Goal: Transaction & Acquisition: Purchase product/service

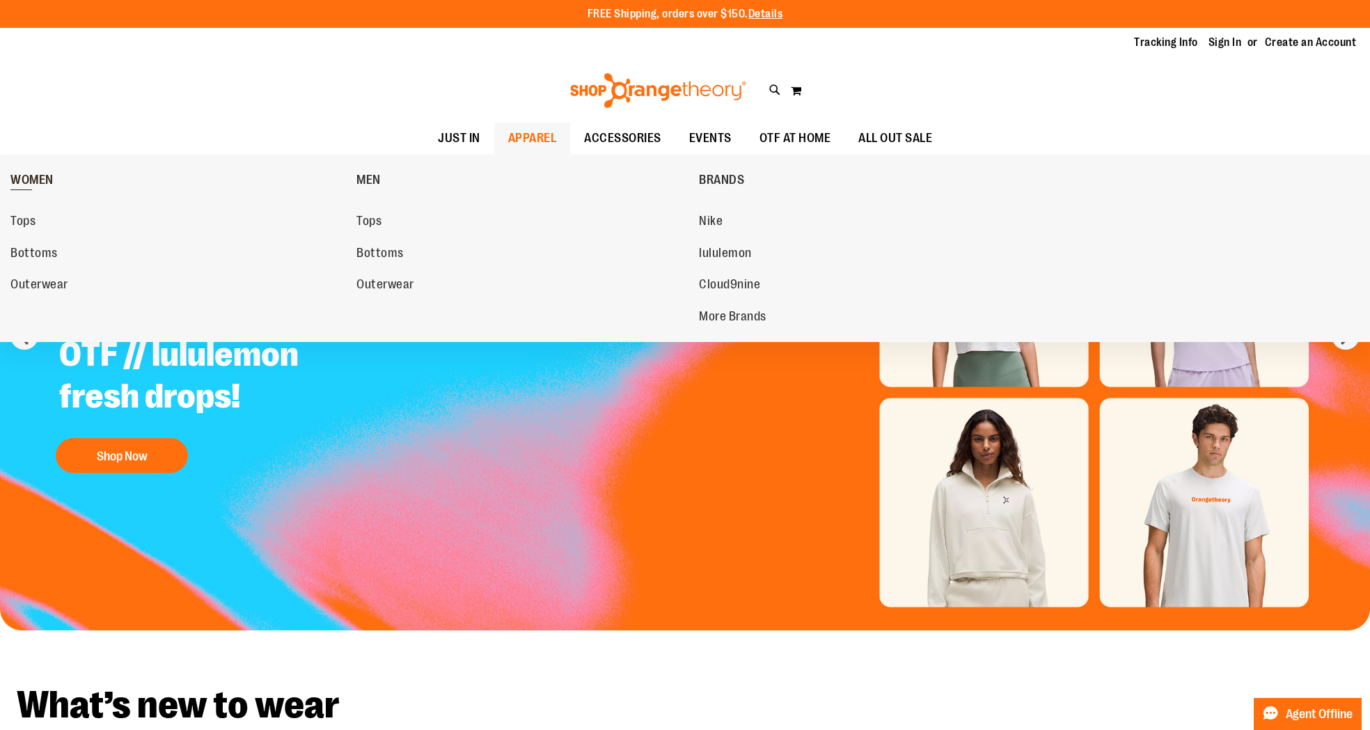
type input "**********"
click at [37, 181] on span "WOMEN" at bounding box center [31, 181] width 43 height 17
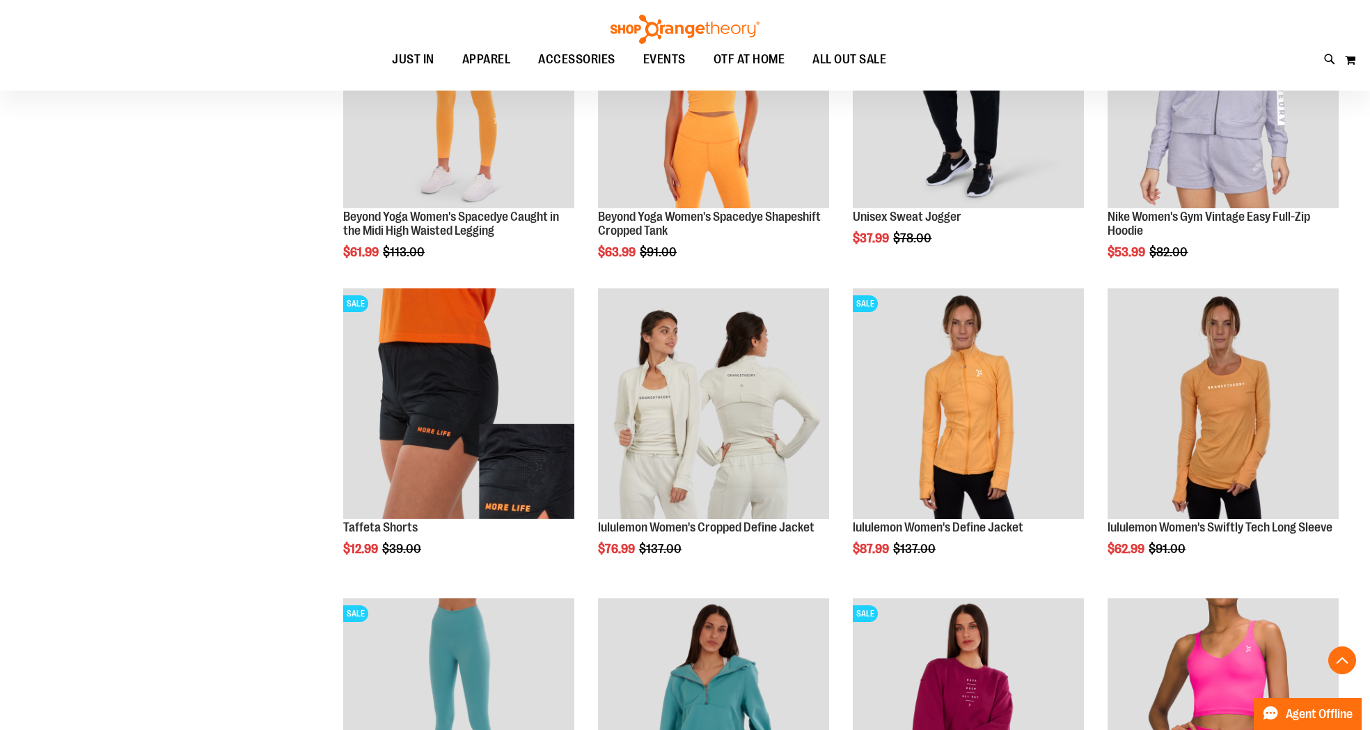
scroll to position [1262, 0]
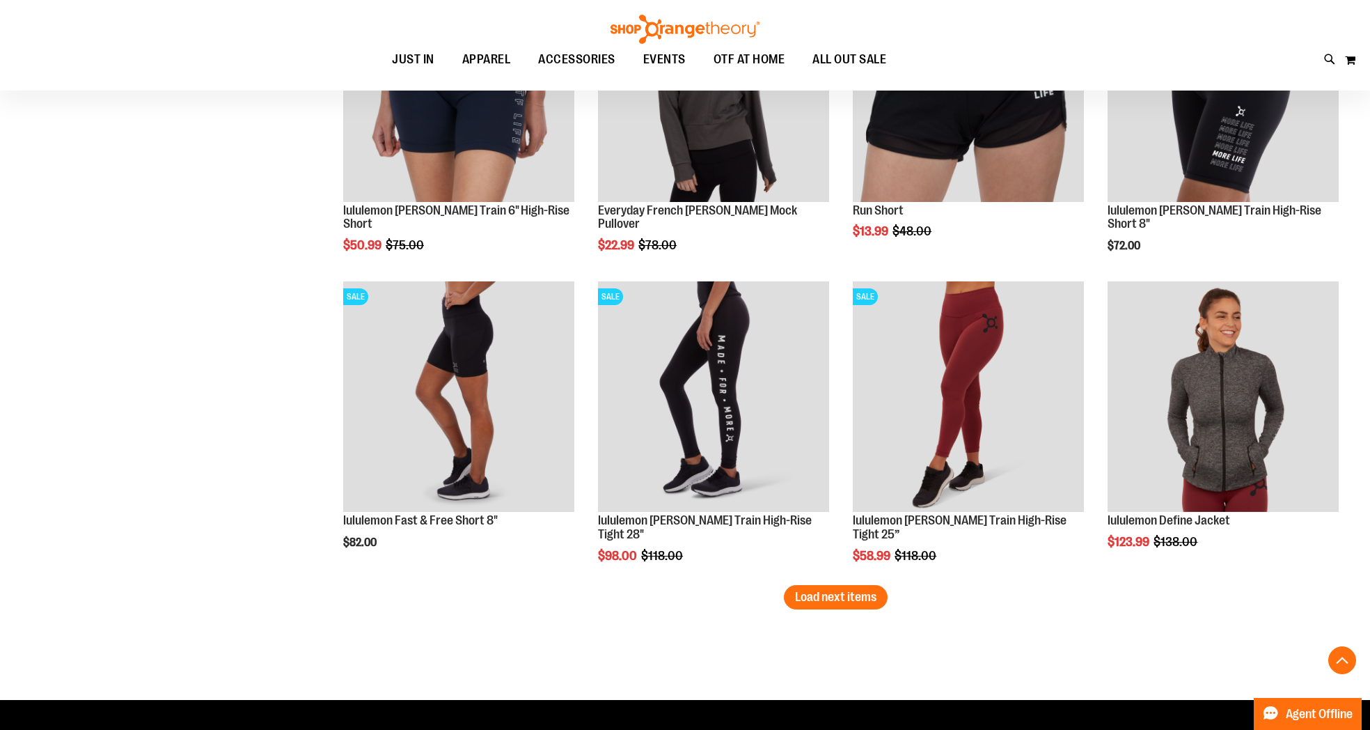
scroll to position [2491, 0]
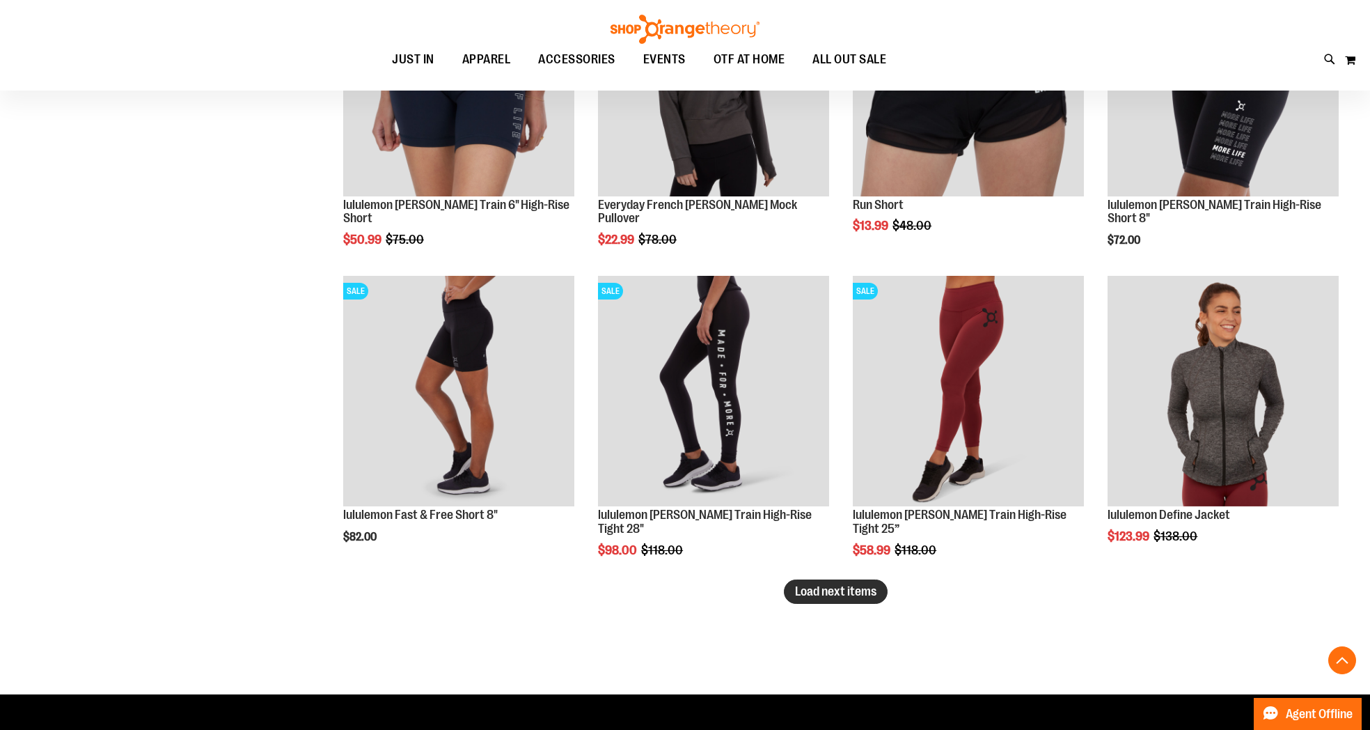
type input "**********"
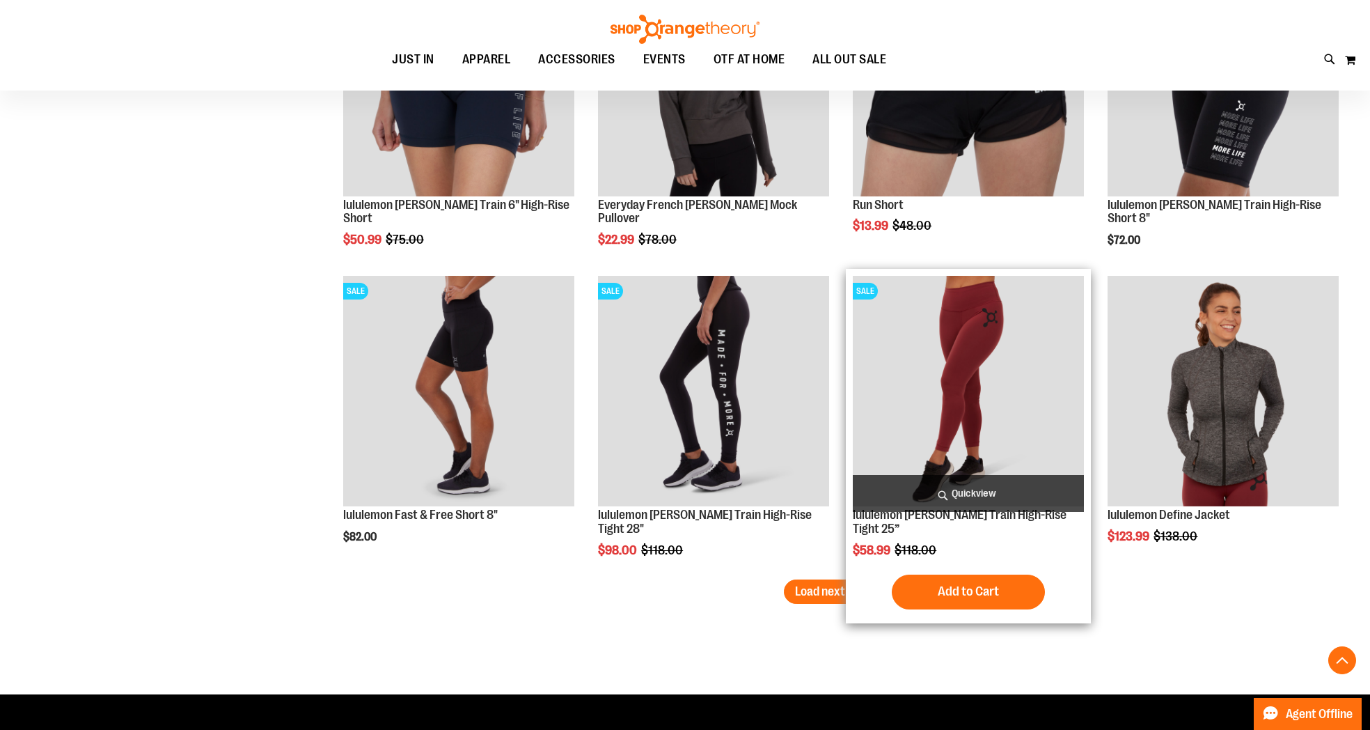
click at [847, 590] on span "Load next items" at bounding box center [835, 591] width 81 height 14
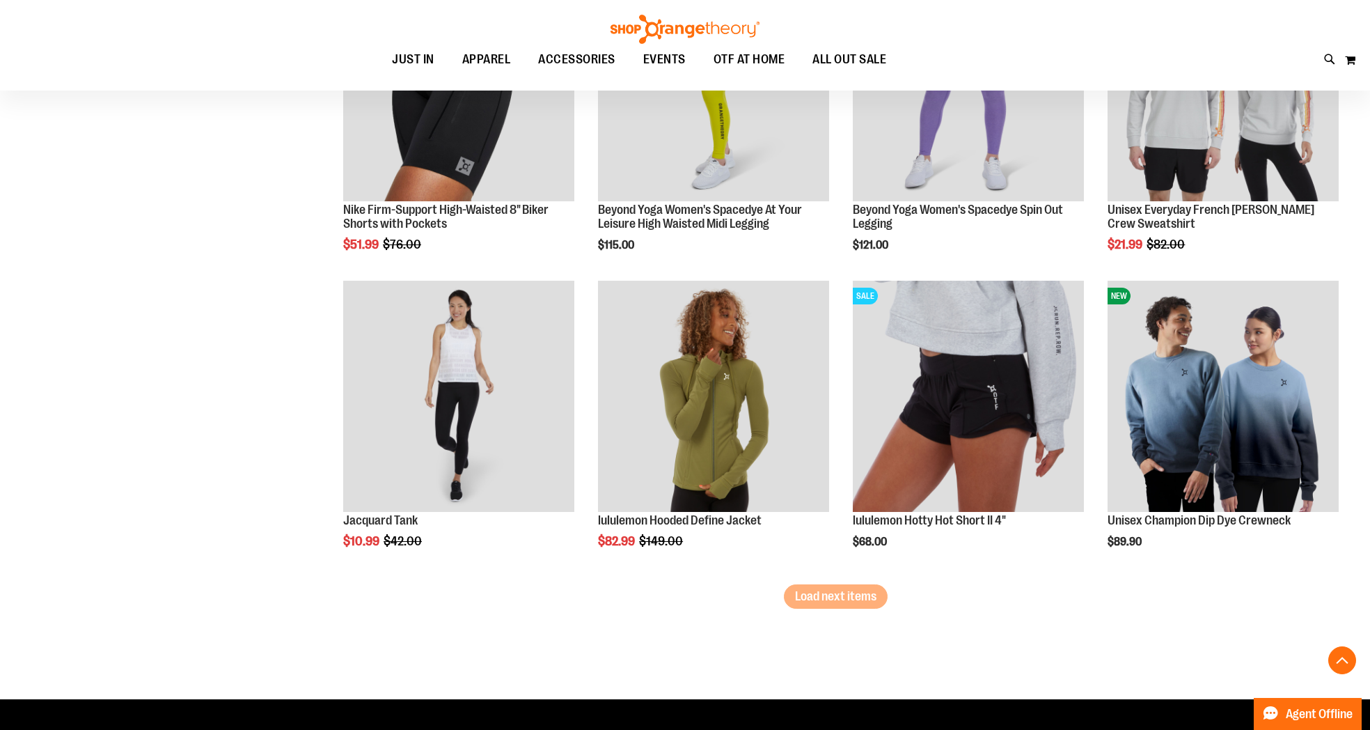
scroll to position [3417, 0]
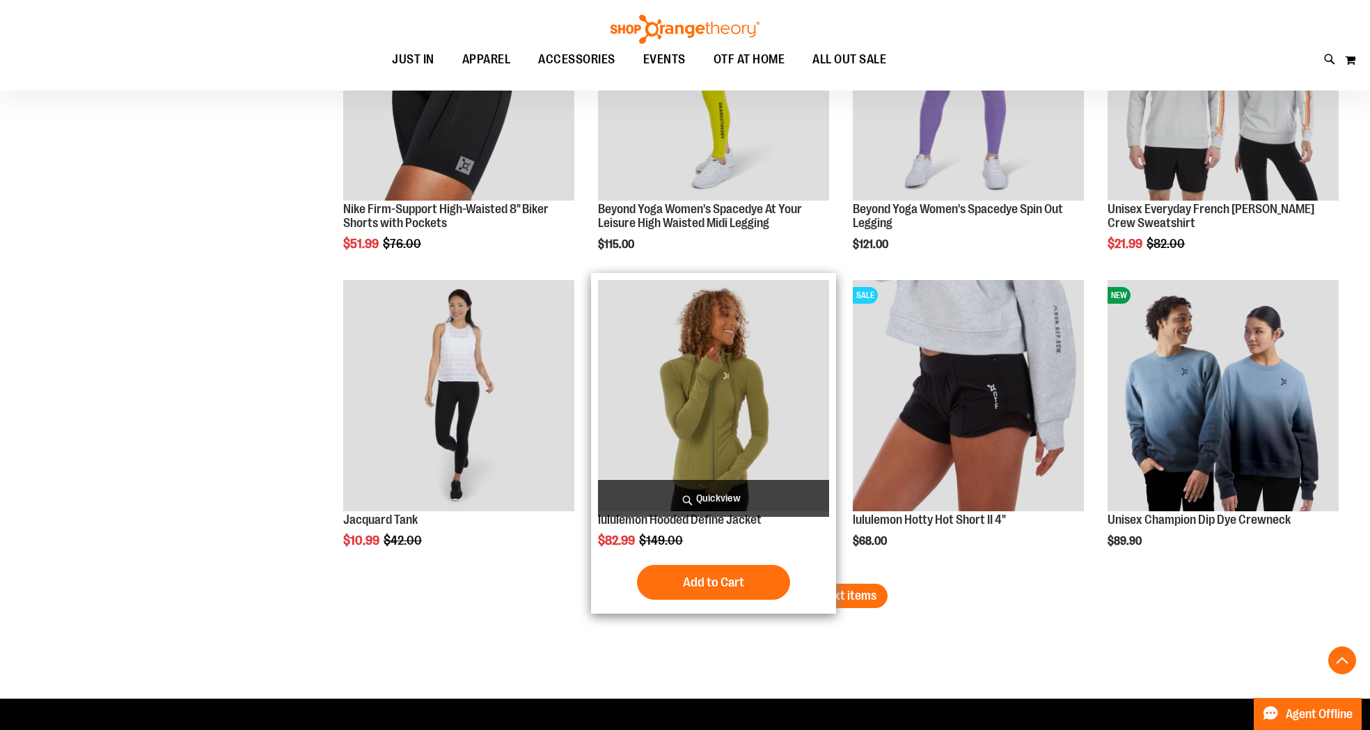
click at [723, 370] on img "product" at bounding box center [713, 395] width 231 height 231
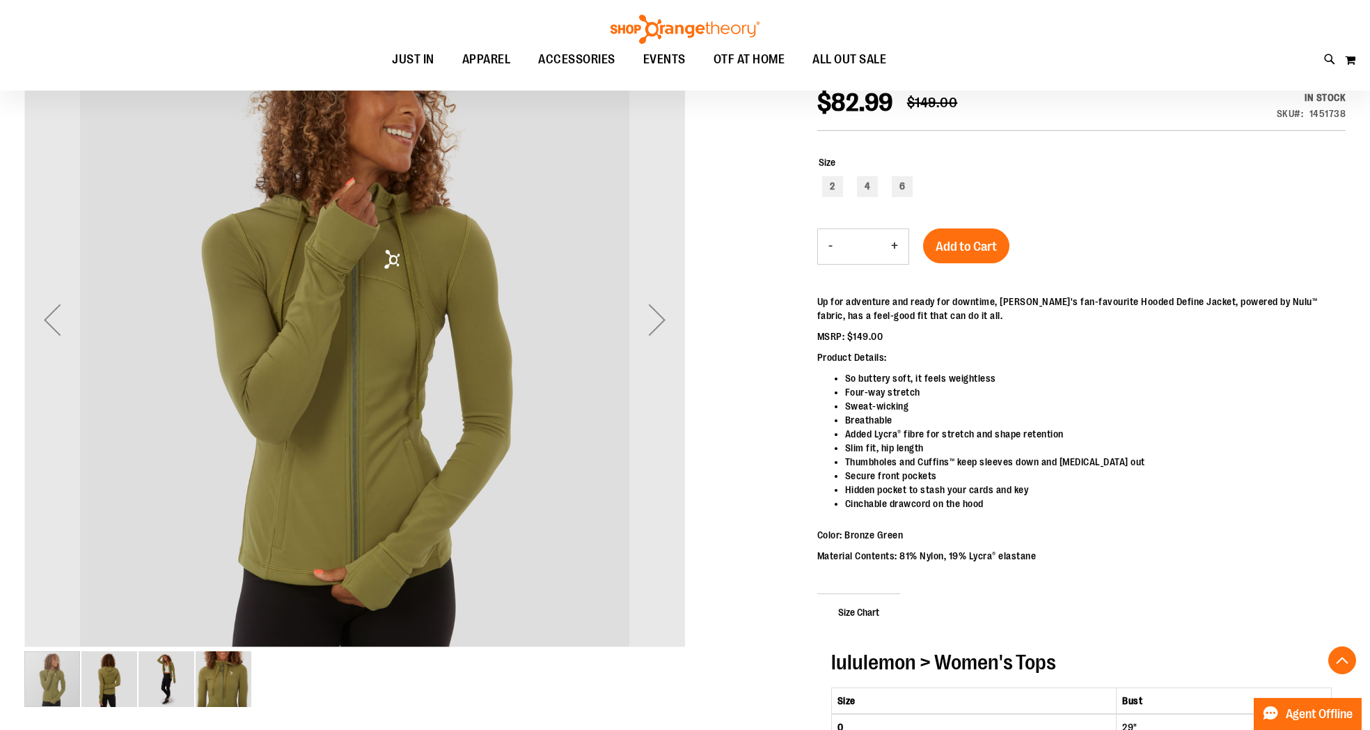
scroll to position [218, 0]
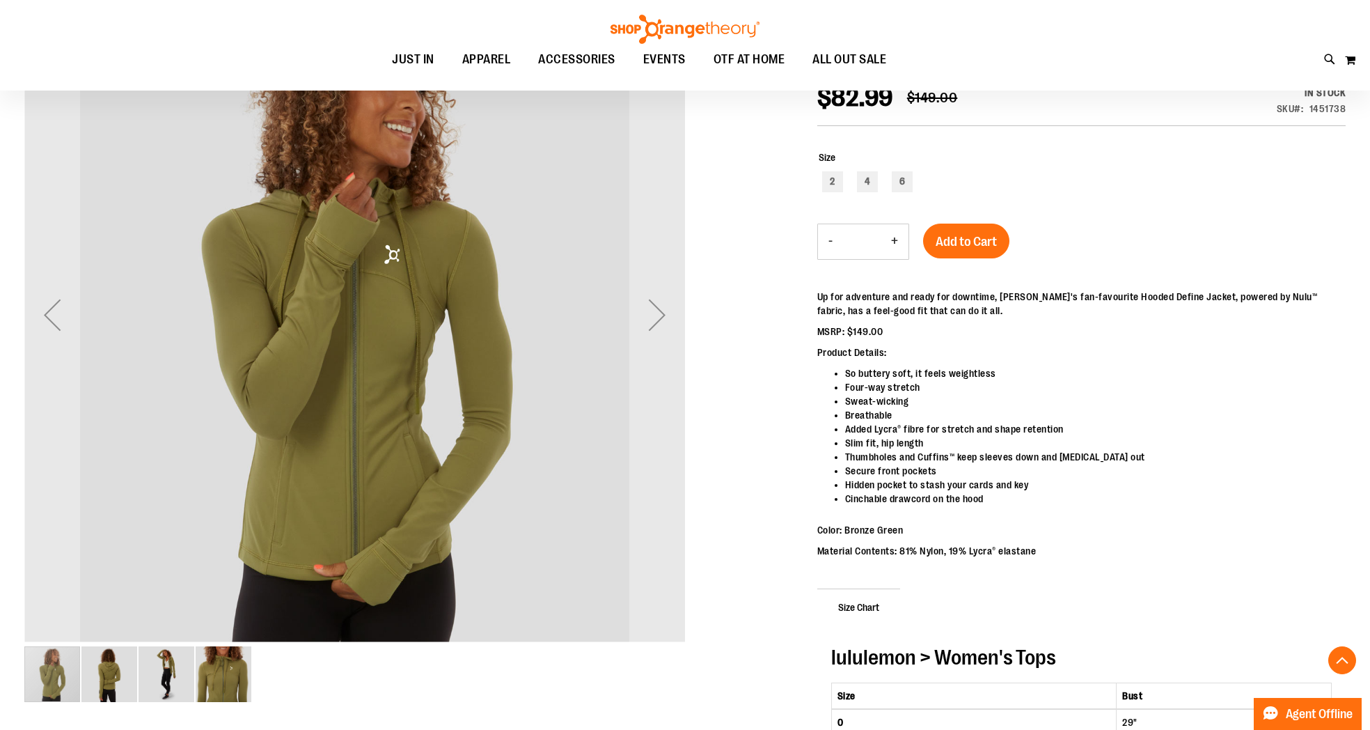
type input "**********"
click at [237, 666] on img "image 4 of 4" at bounding box center [224, 674] width 56 height 56
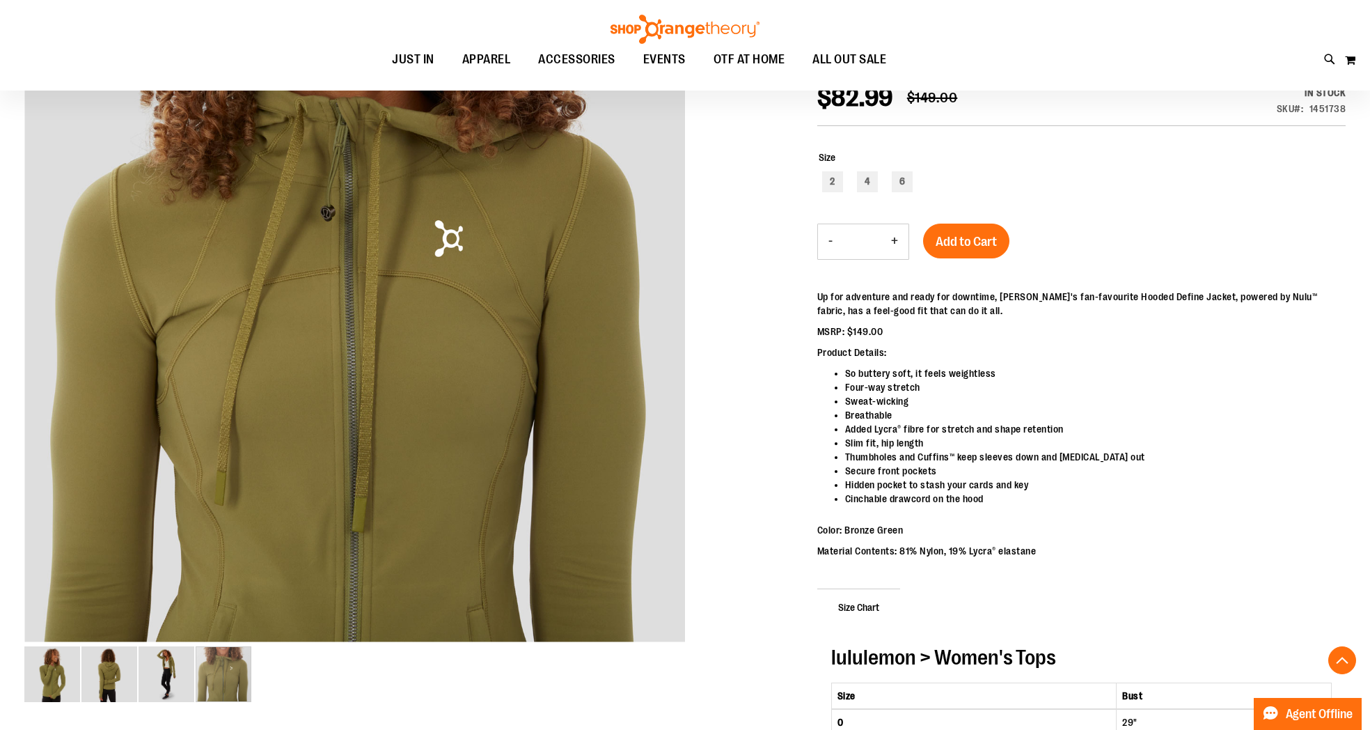
click at [171, 719] on div at bounding box center [684, 515] width 1321 height 1062
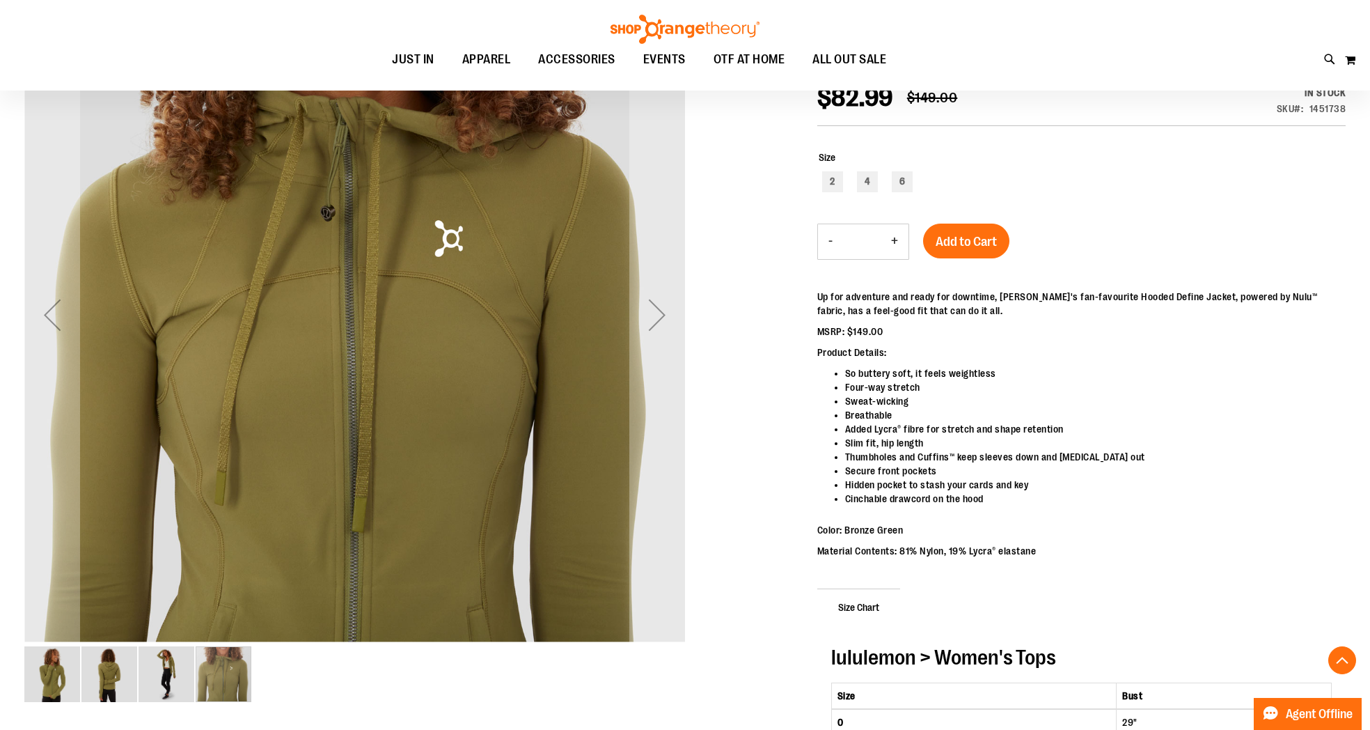
click at [166, 675] on img "image 3 of 4" at bounding box center [167, 674] width 56 height 56
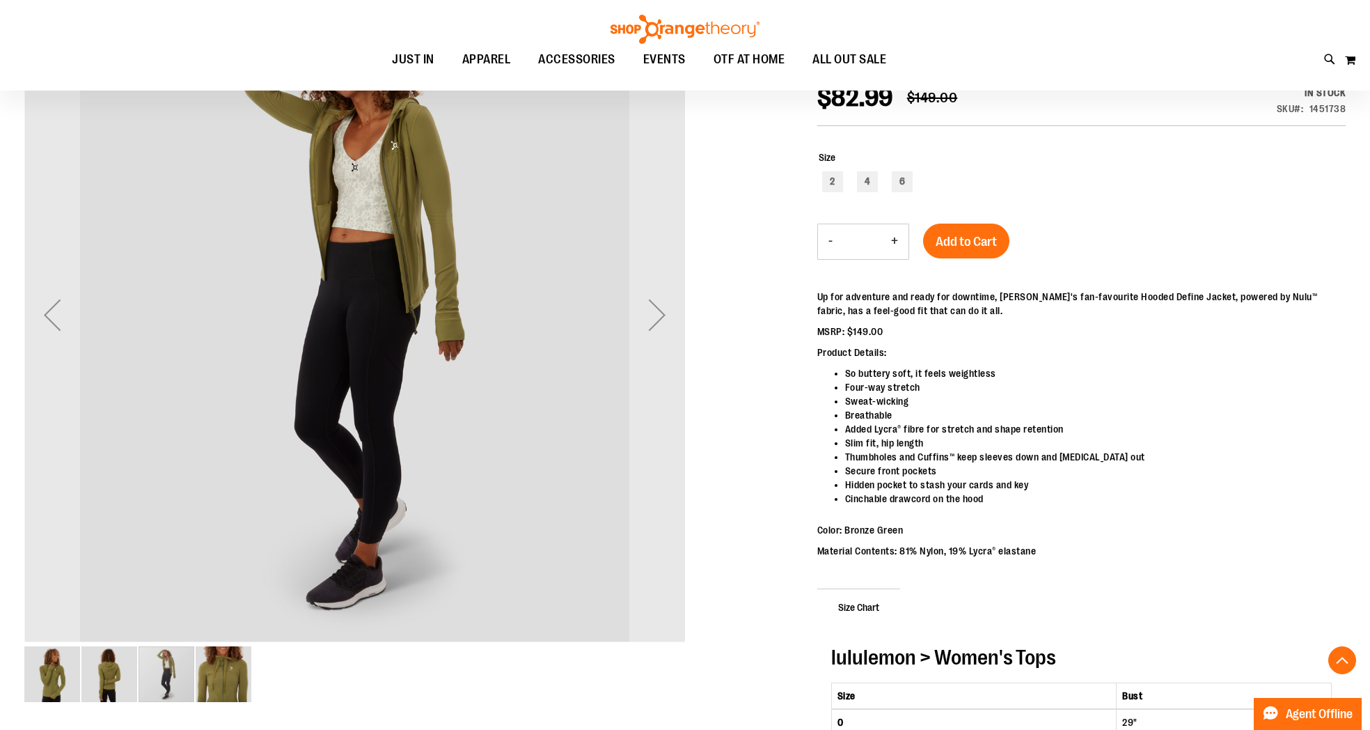
click at [106, 665] on img "image 2 of 4" at bounding box center [109, 674] width 56 height 56
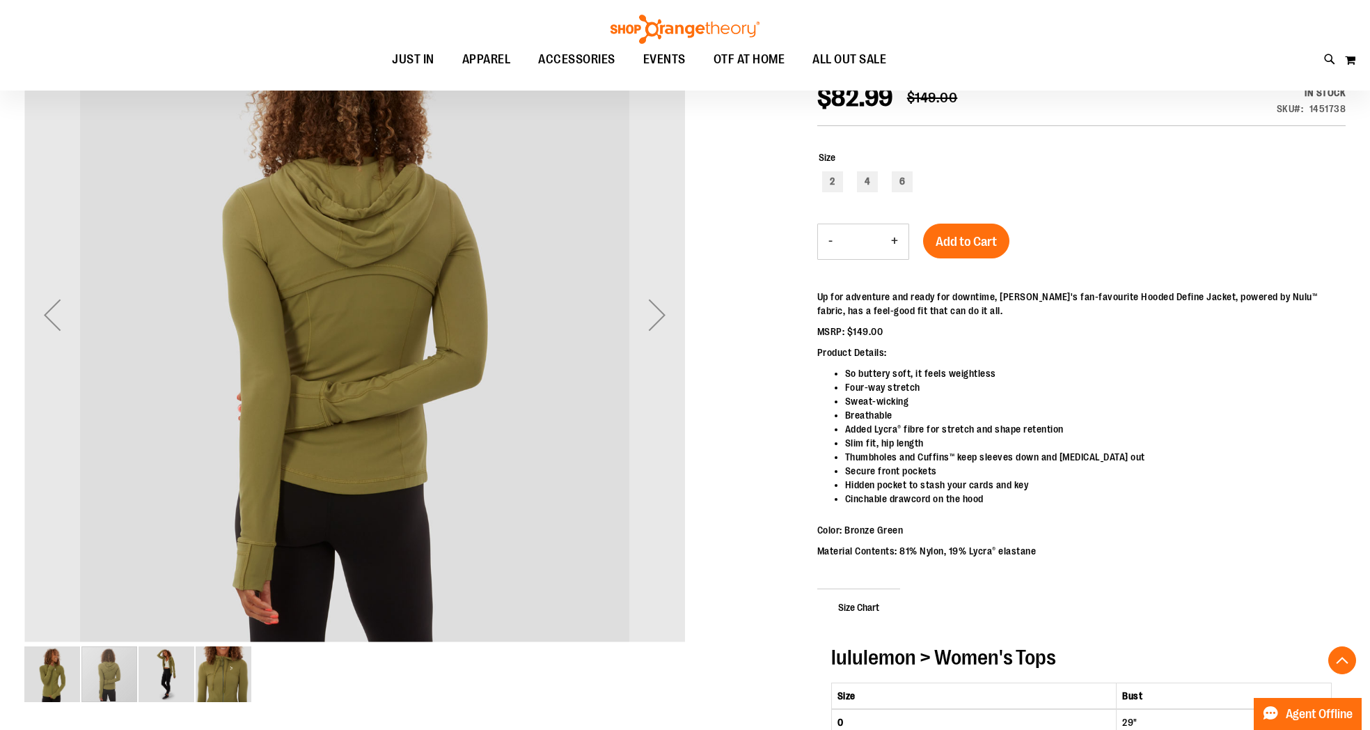
click at [72, 668] on img "image 1 of 4" at bounding box center [52, 674] width 56 height 56
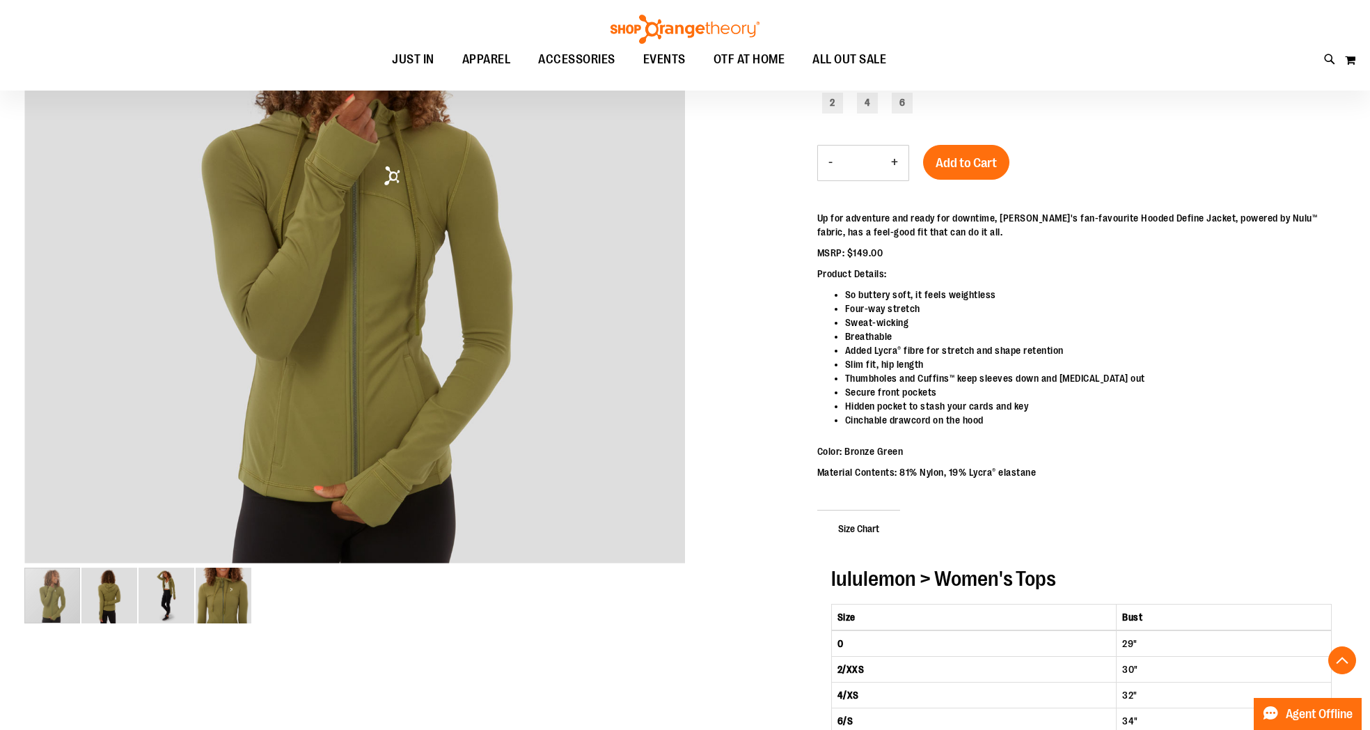
scroll to position [0, 0]
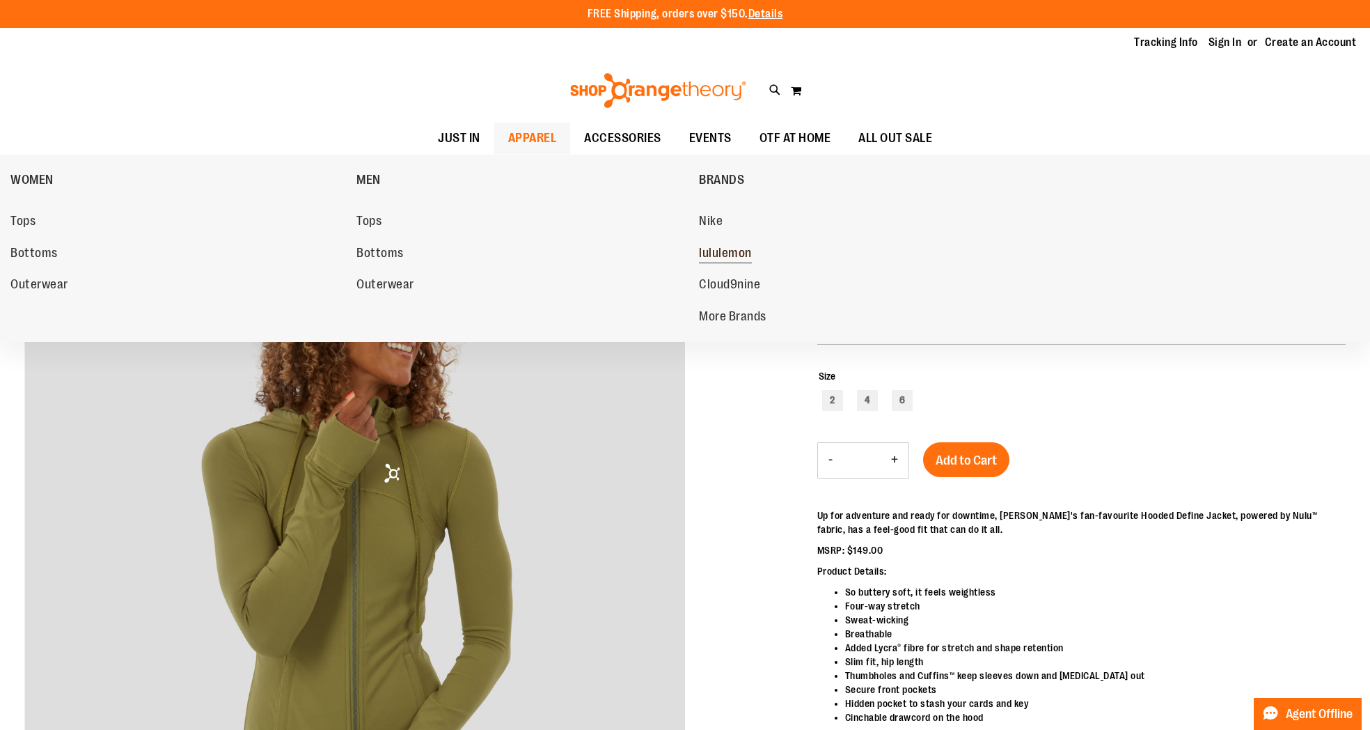
click at [737, 254] on span "lululemon" at bounding box center [725, 254] width 53 height 17
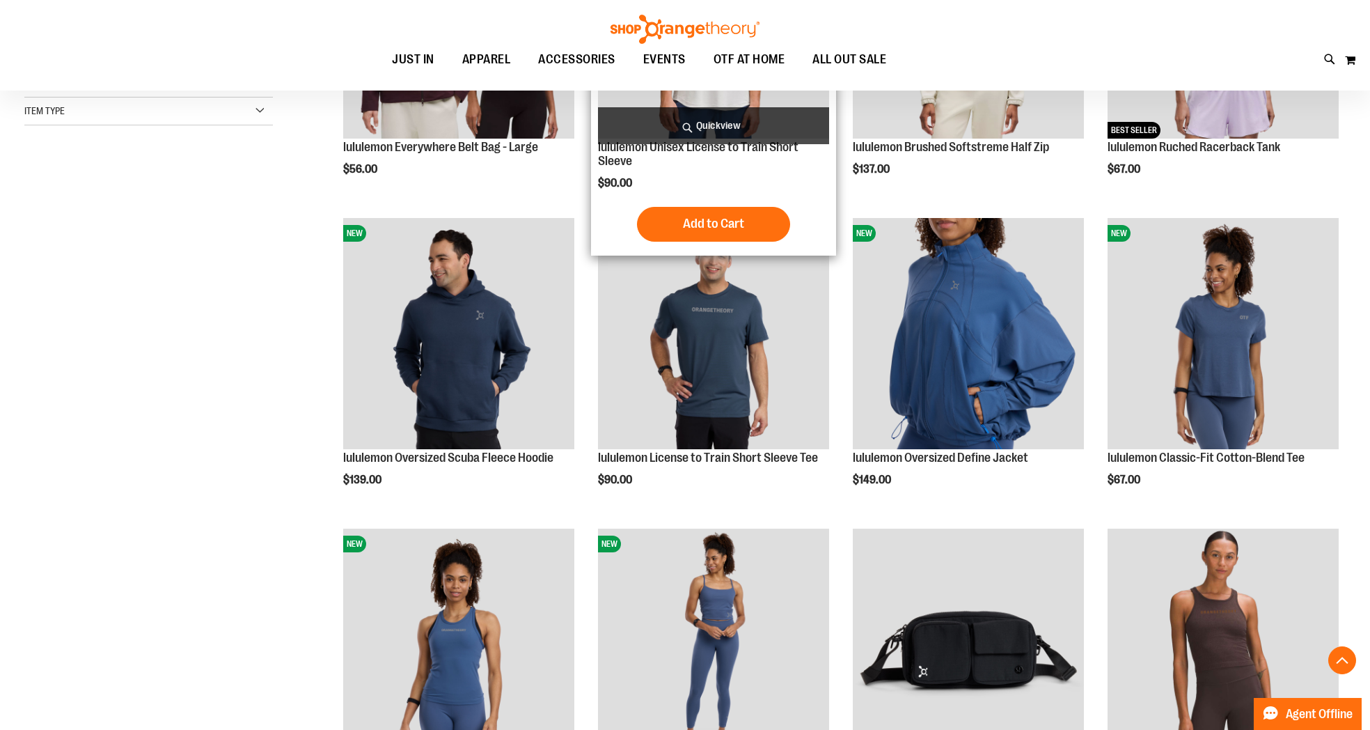
scroll to position [377, 0]
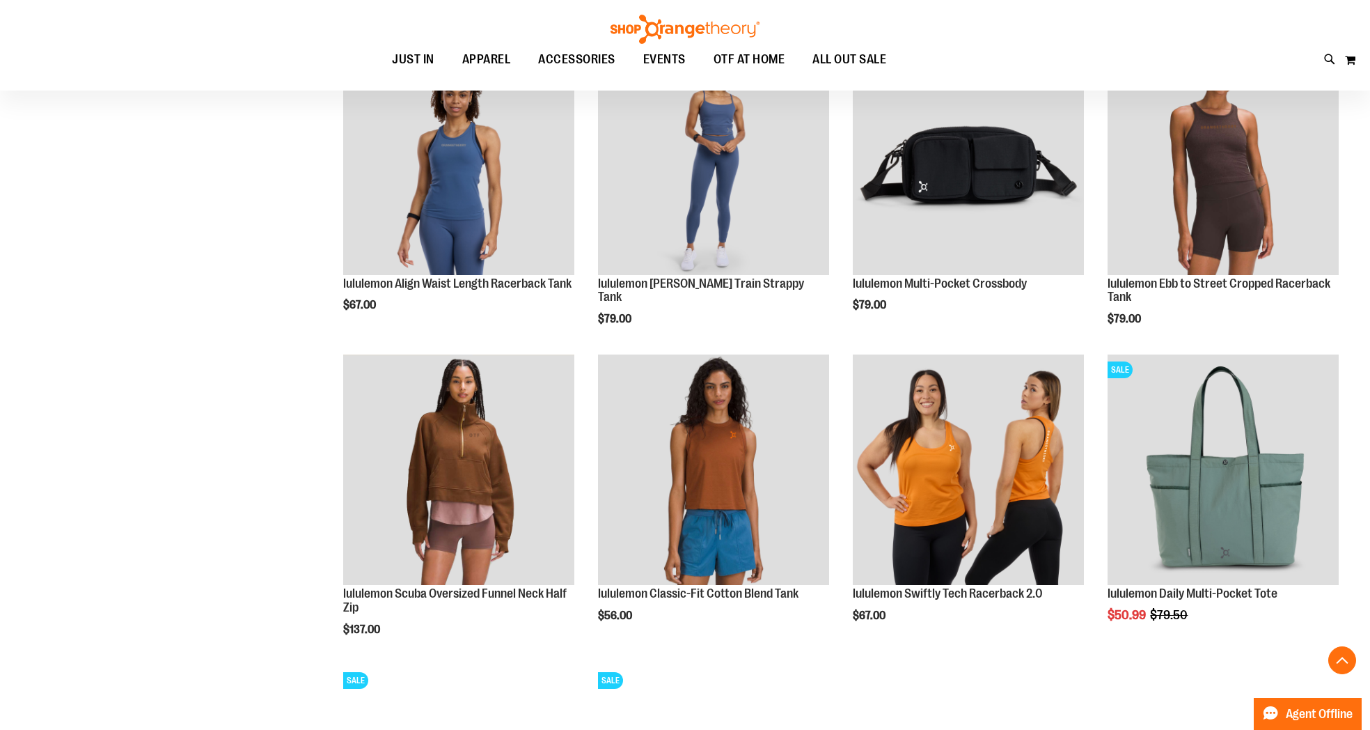
scroll to position [865, 0]
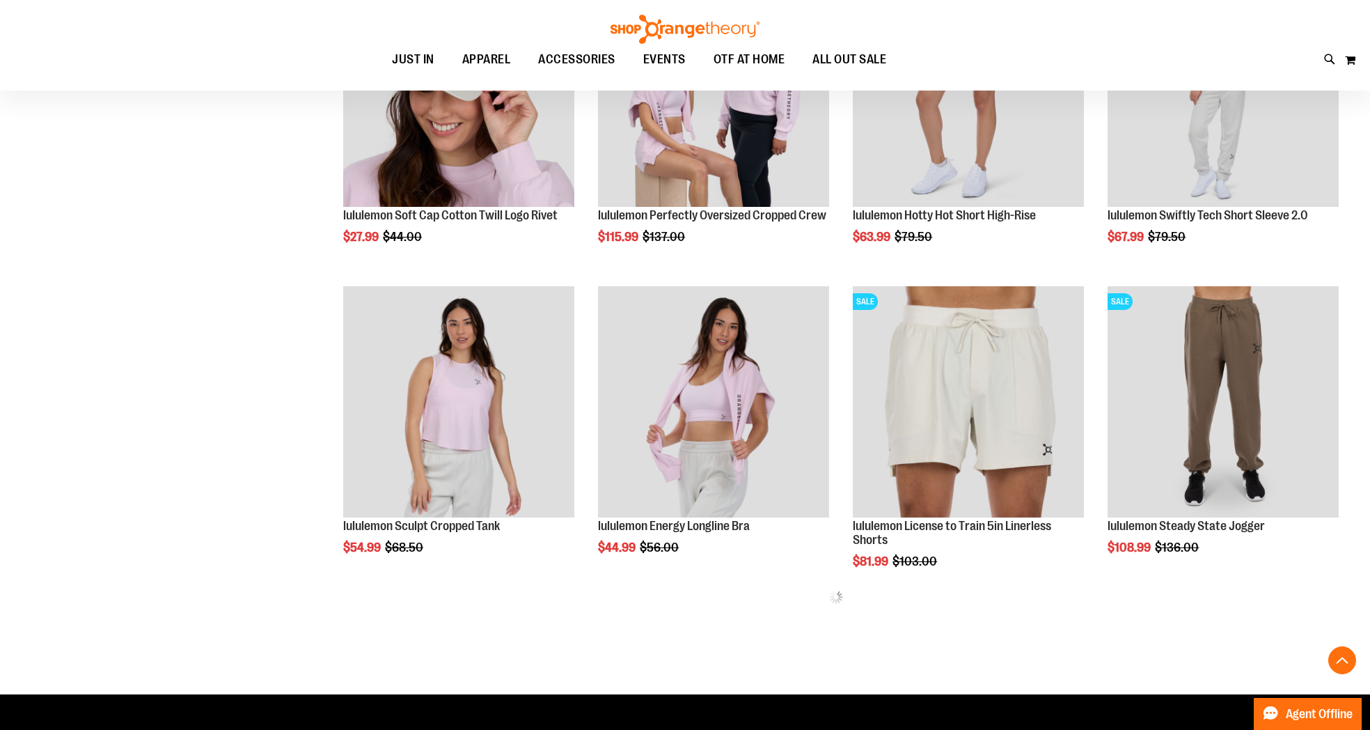
scroll to position [1549, 0]
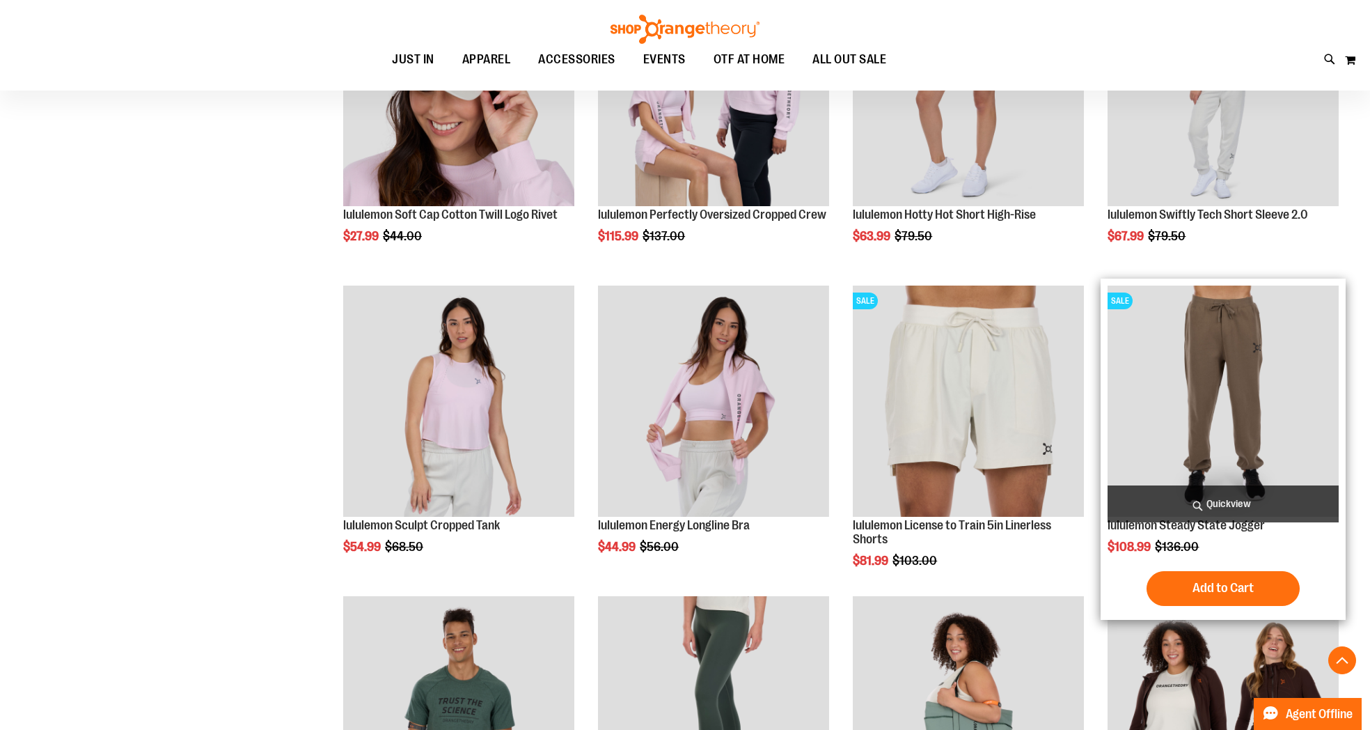
type input "**********"
click at [1254, 354] on img "product" at bounding box center [1222, 400] width 231 height 231
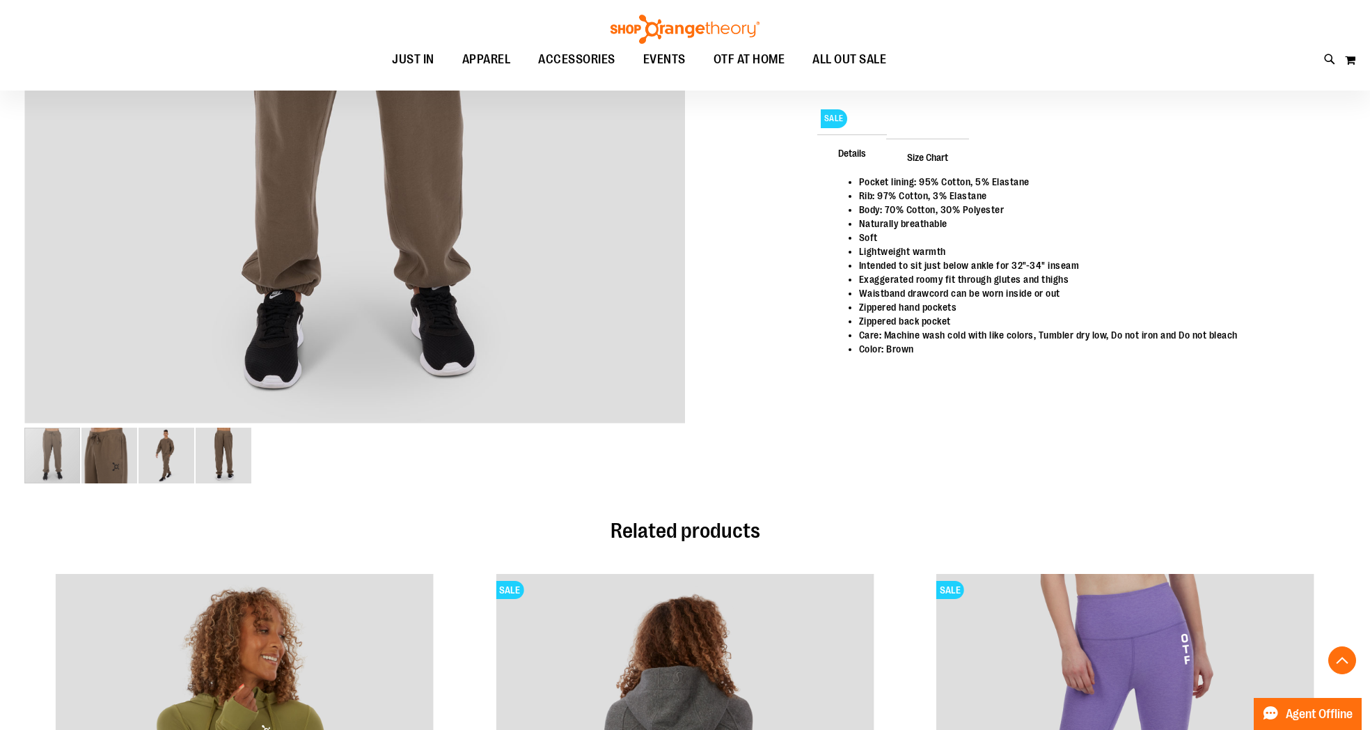
scroll to position [439, 0]
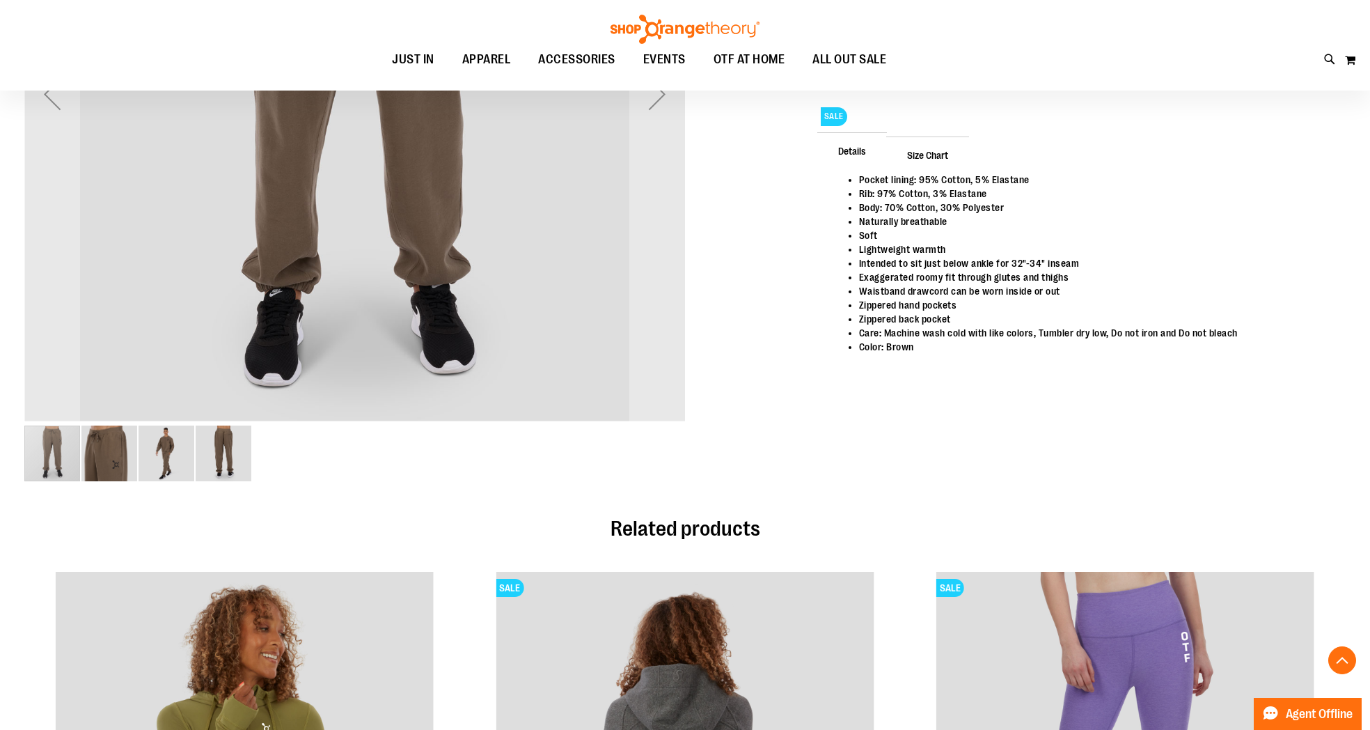
type input "**********"
click at [232, 443] on img "image 4 of 4" at bounding box center [224, 453] width 56 height 56
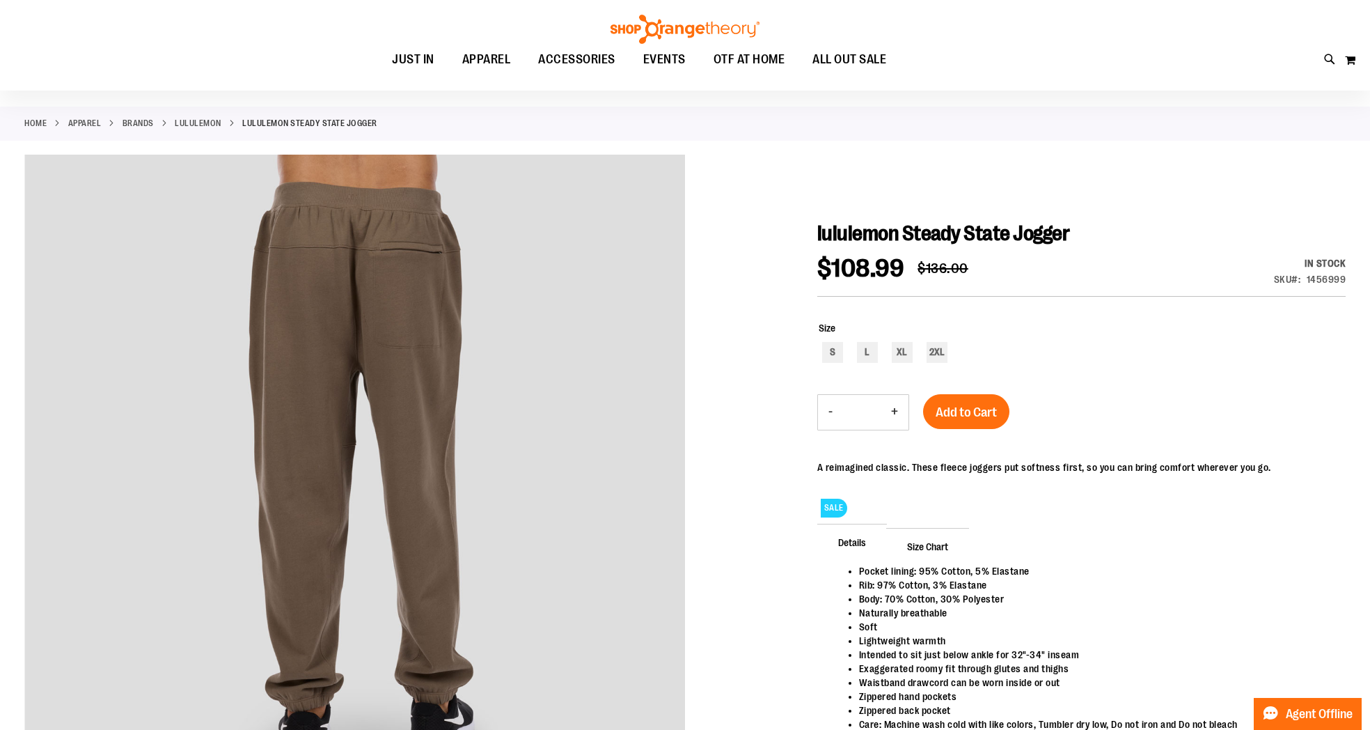
scroll to position [0, 0]
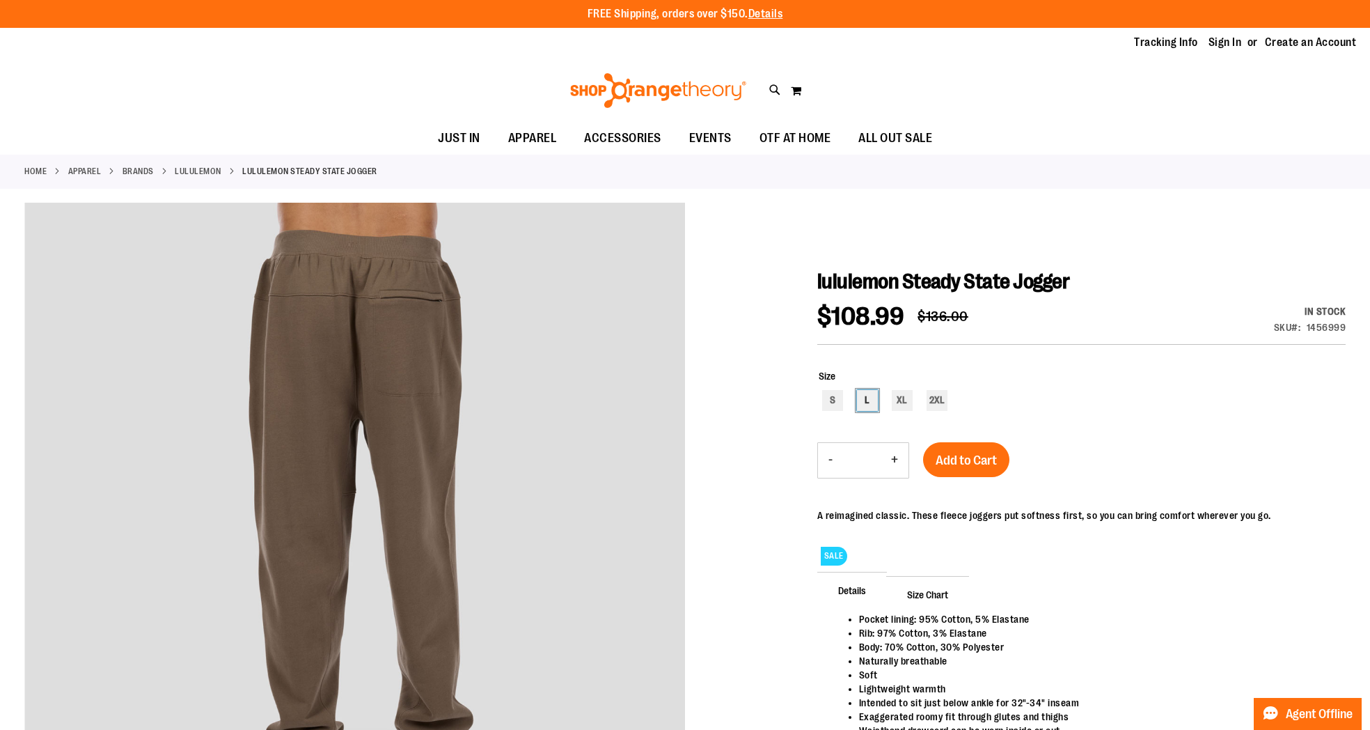
click at [874, 404] on div "L" at bounding box center [867, 400] width 21 height 21
type input "***"
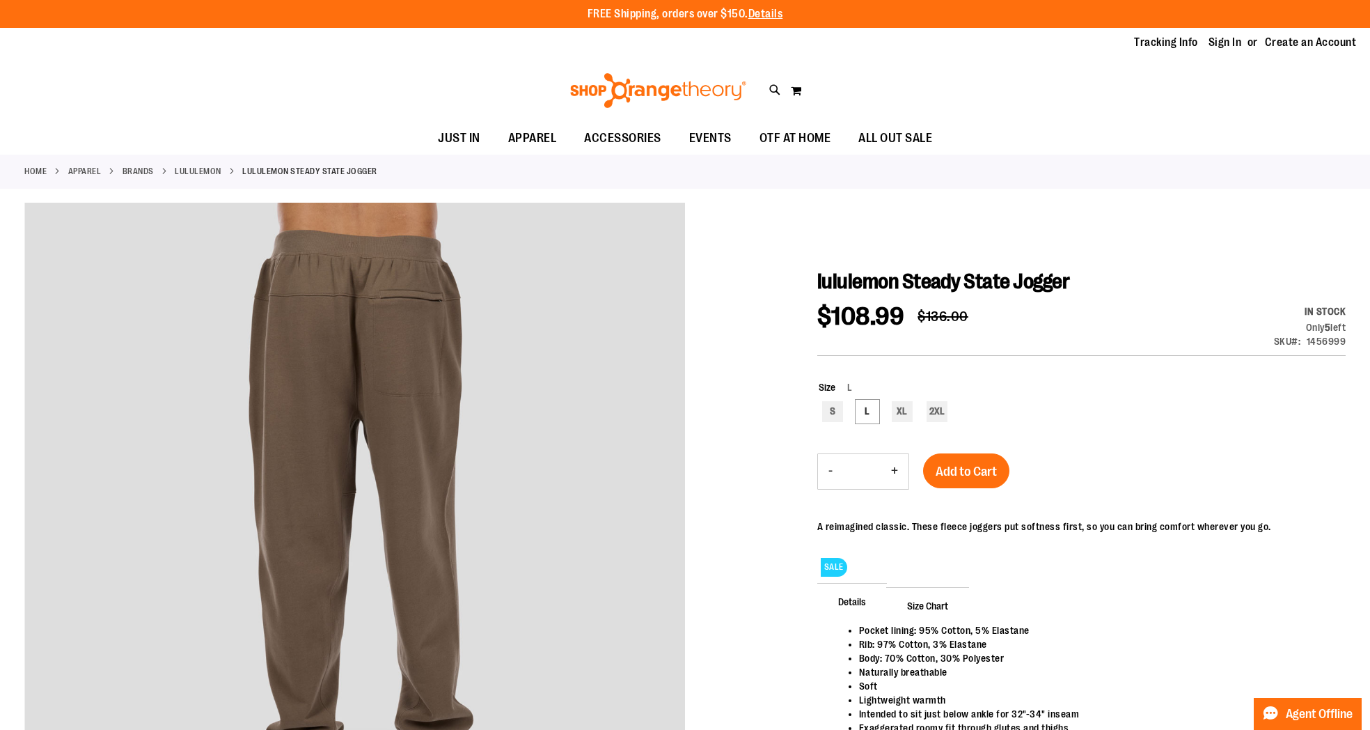
click at [977, 471] on span "Add to Cart" at bounding box center [966, 471] width 61 height 15
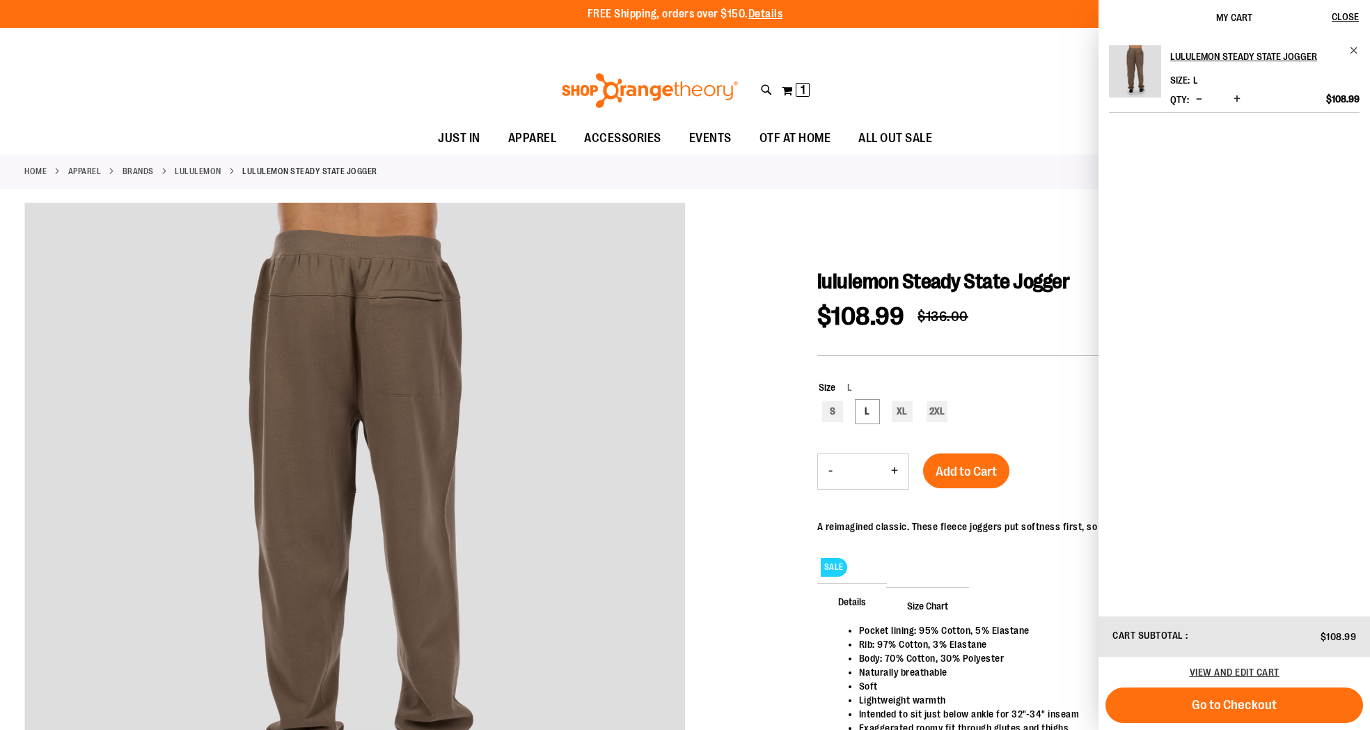
click at [221, 107] on div "Toggle Nav Search Popular Suggestions Advanced Search" at bounding box center [685, 90] width 1370 height 64
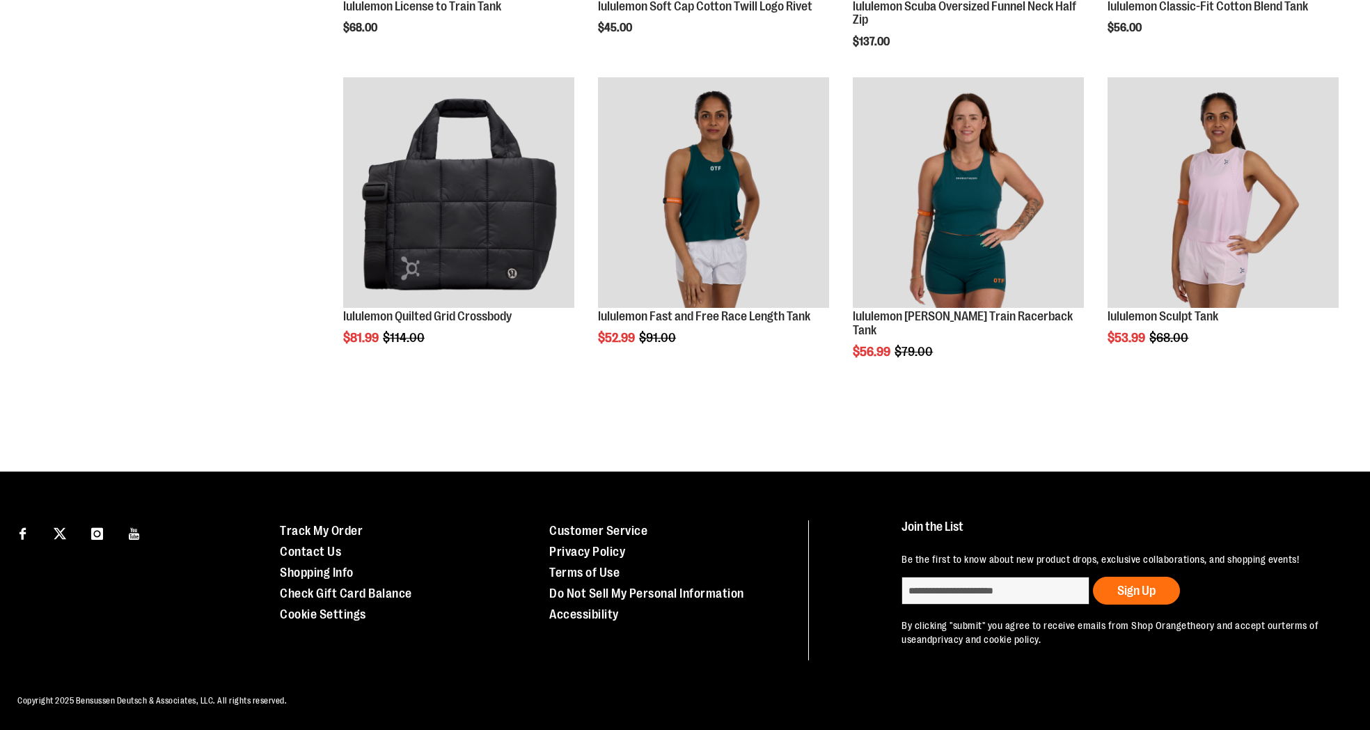
scroll to position [709, 0]
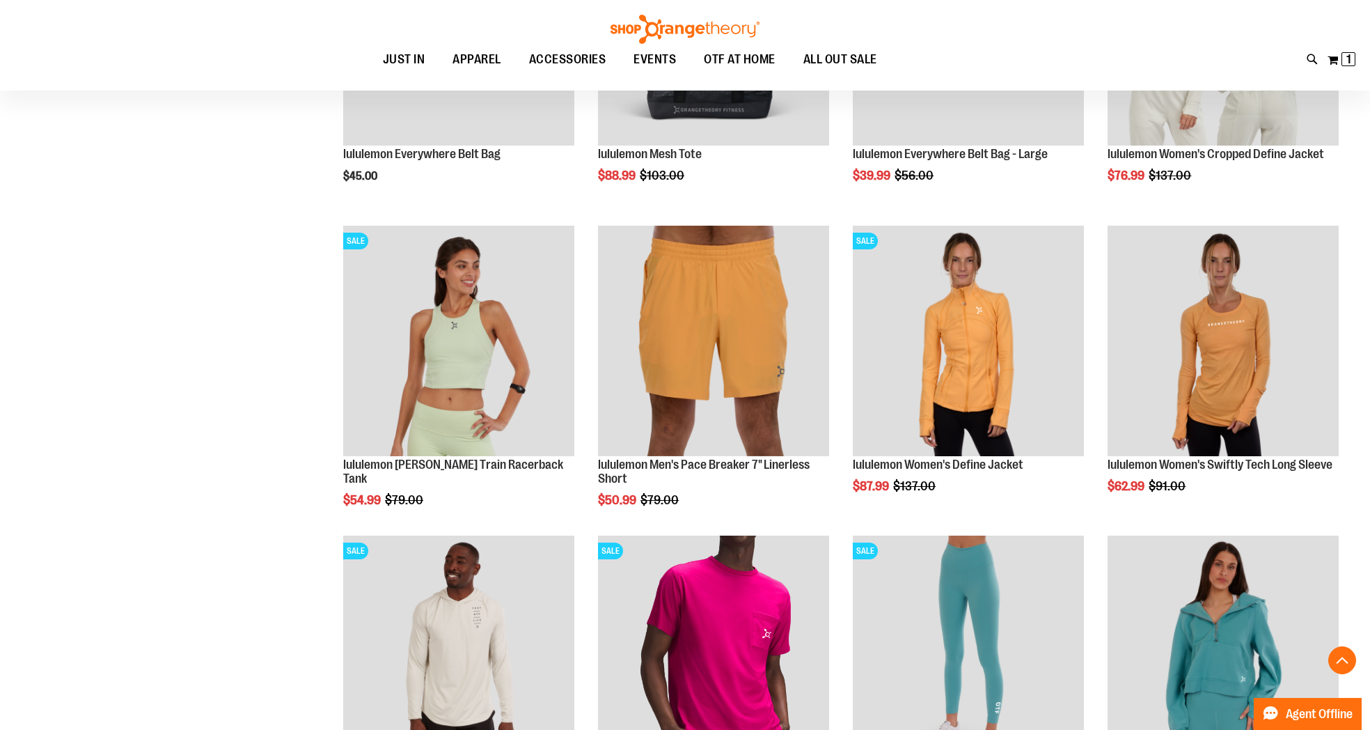
scroll to position [1183, 0]
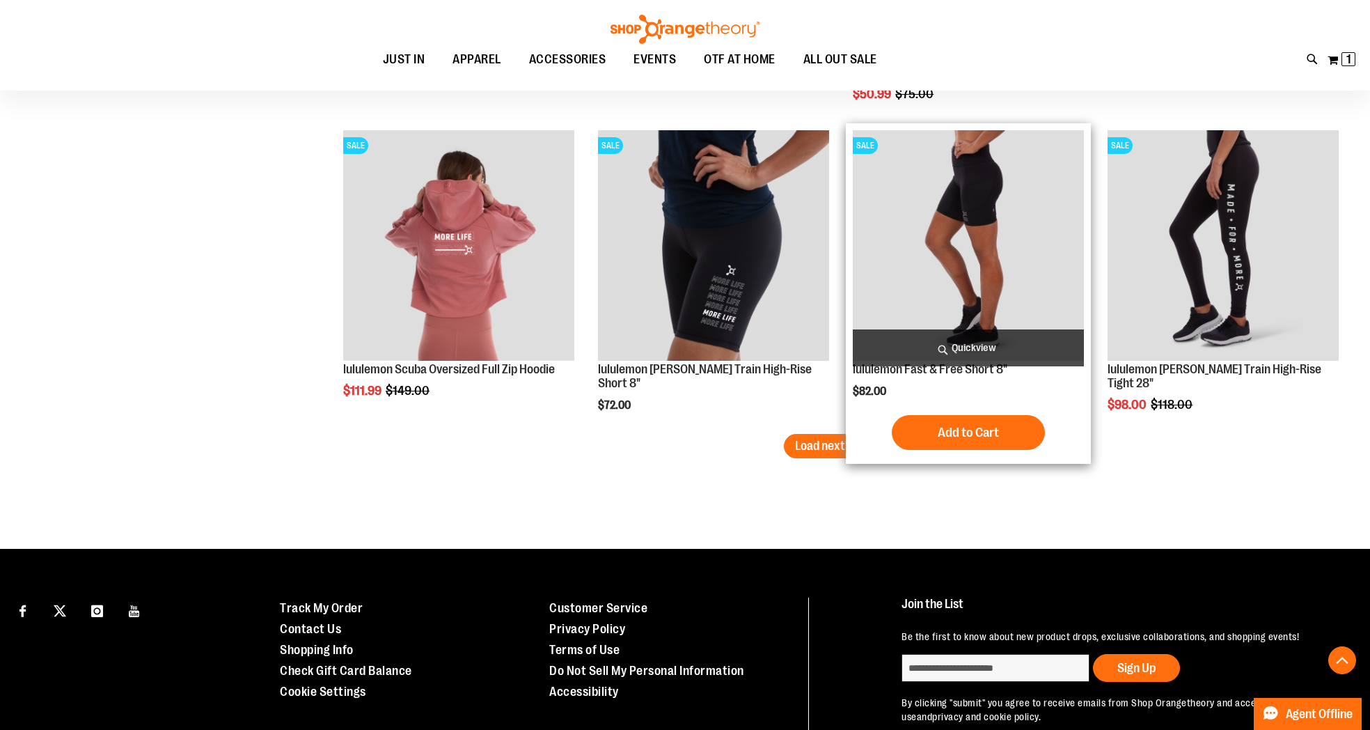
scroll to position [2555, 0]
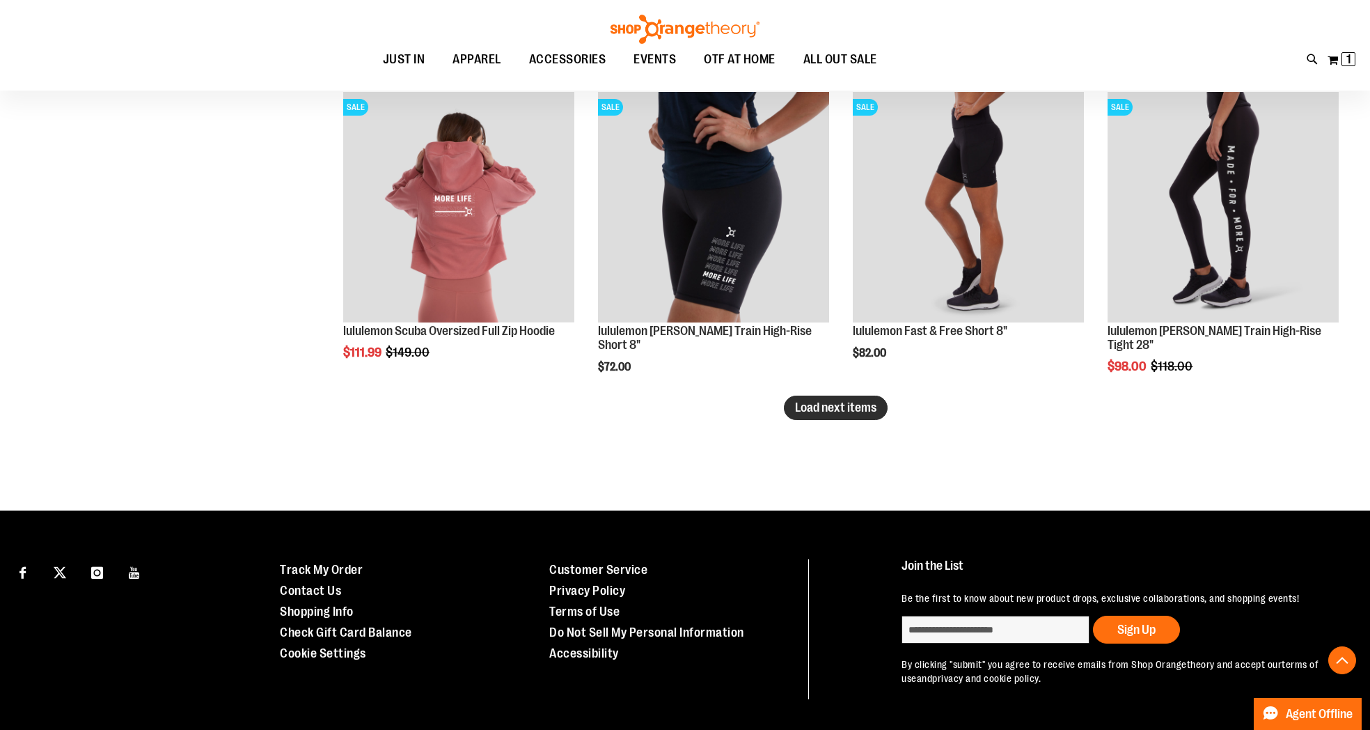
type input "**********"
click at [809, 409] on span "Load next items" at bounding box center [835, 407] width 81 height 14
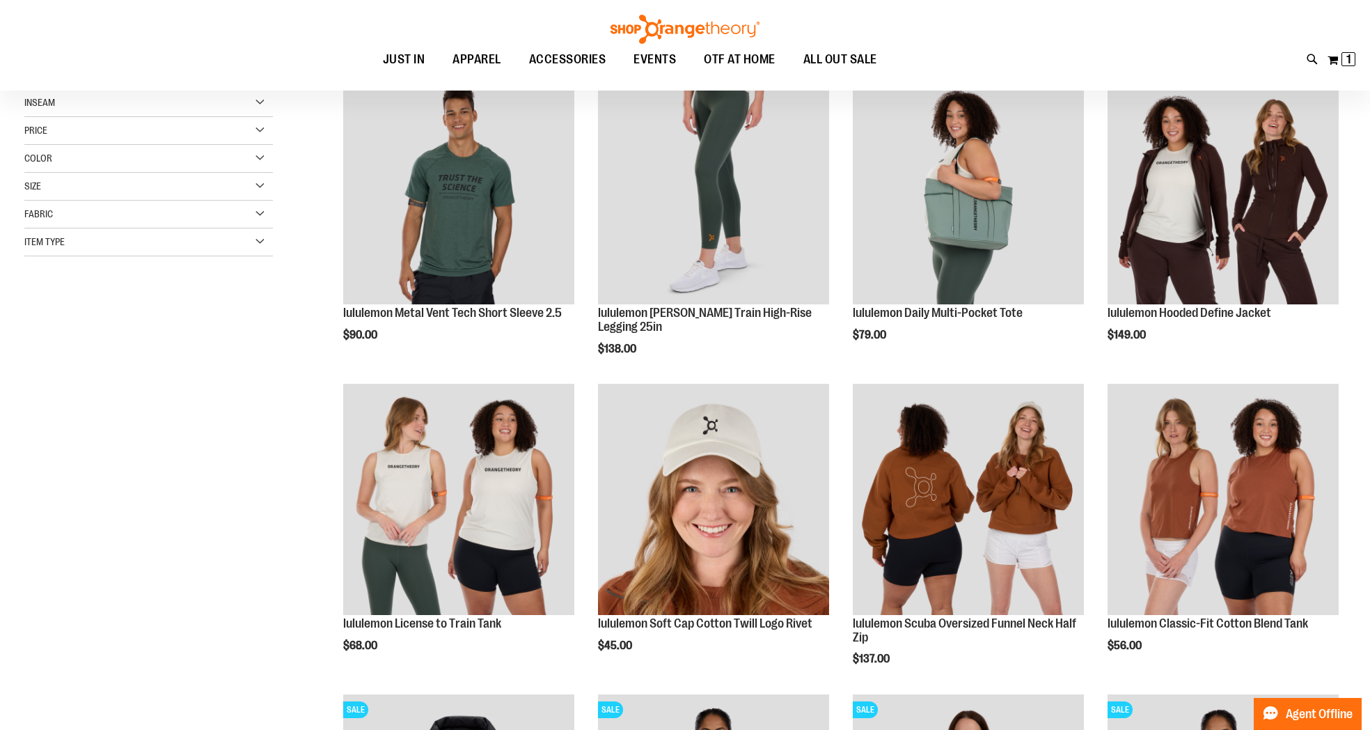
scroll to position [94, 0]
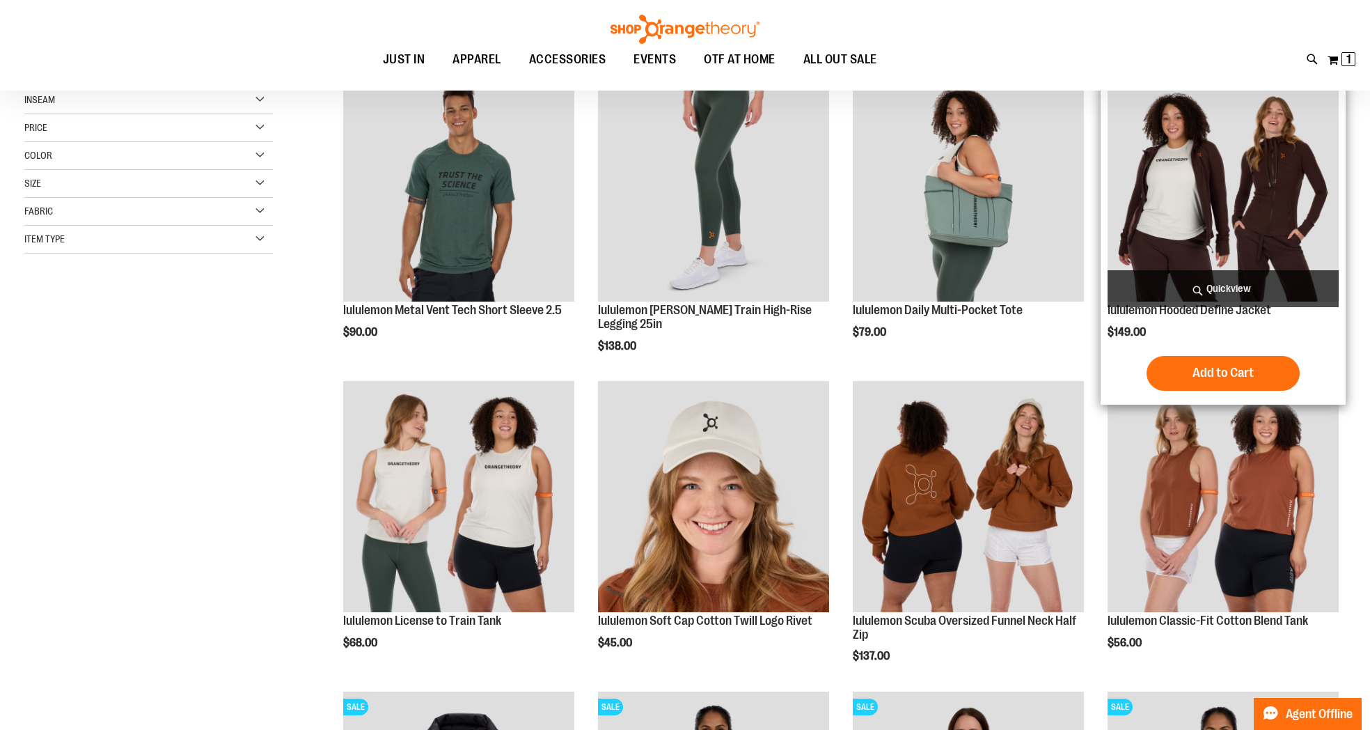
click at [1250, 196] on img "product" at bounding box center [1222, 185] width 231 height 231
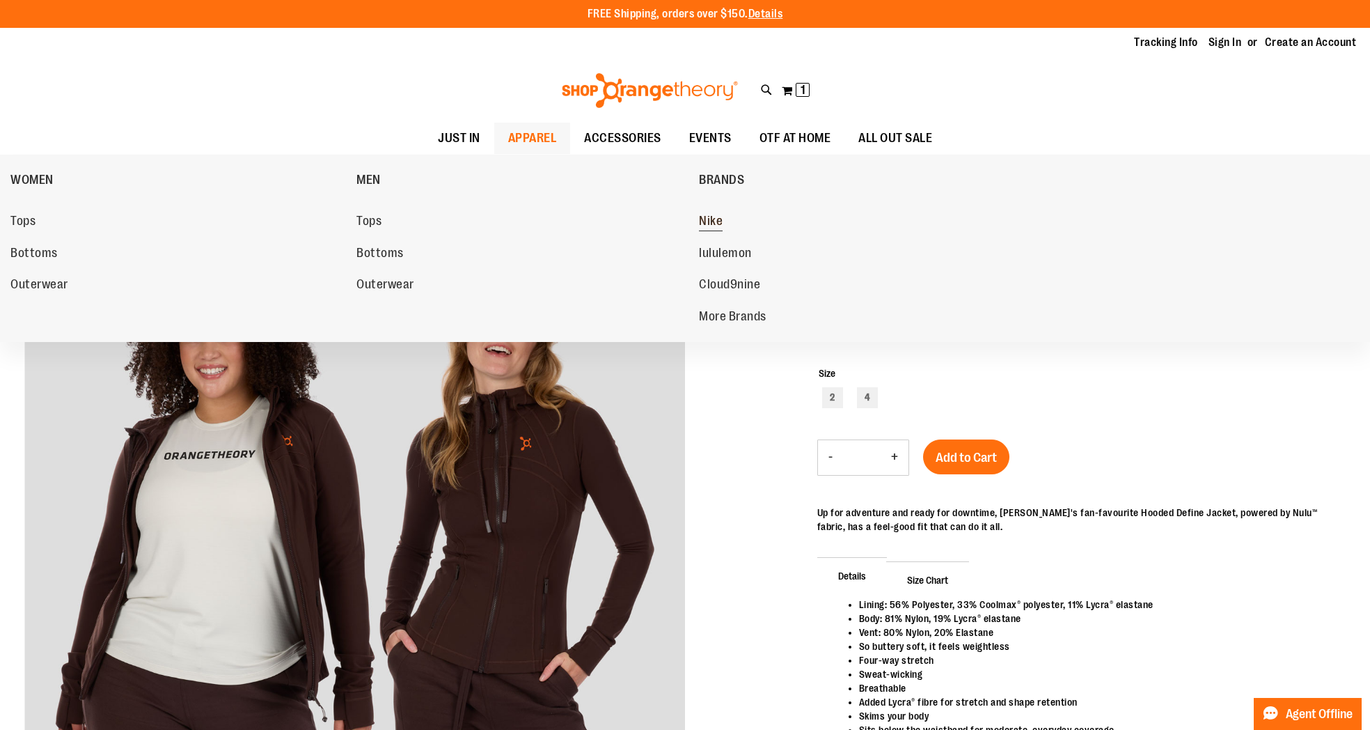
type input "**********"
click at [711, 222] on span "Nike" at bounding box center [711, 222] width 24 height 17
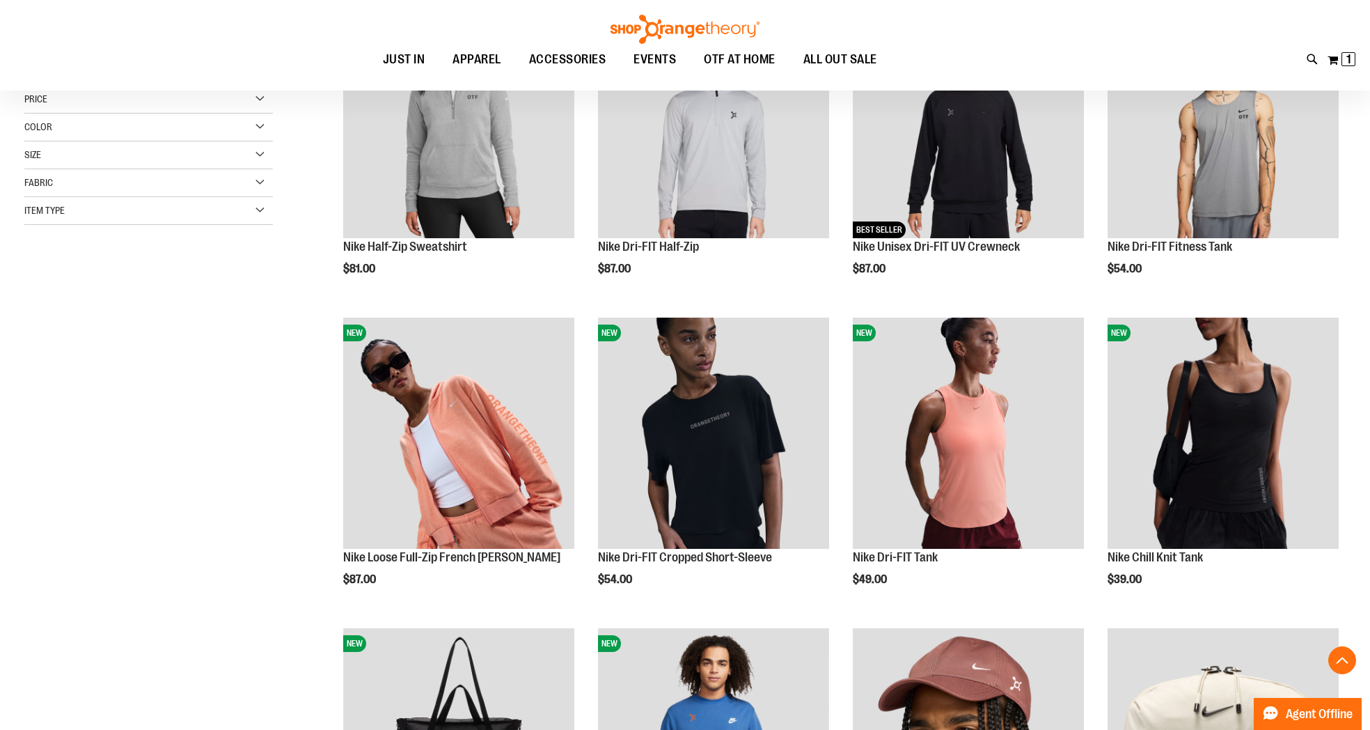
scroll to position [301, 0]
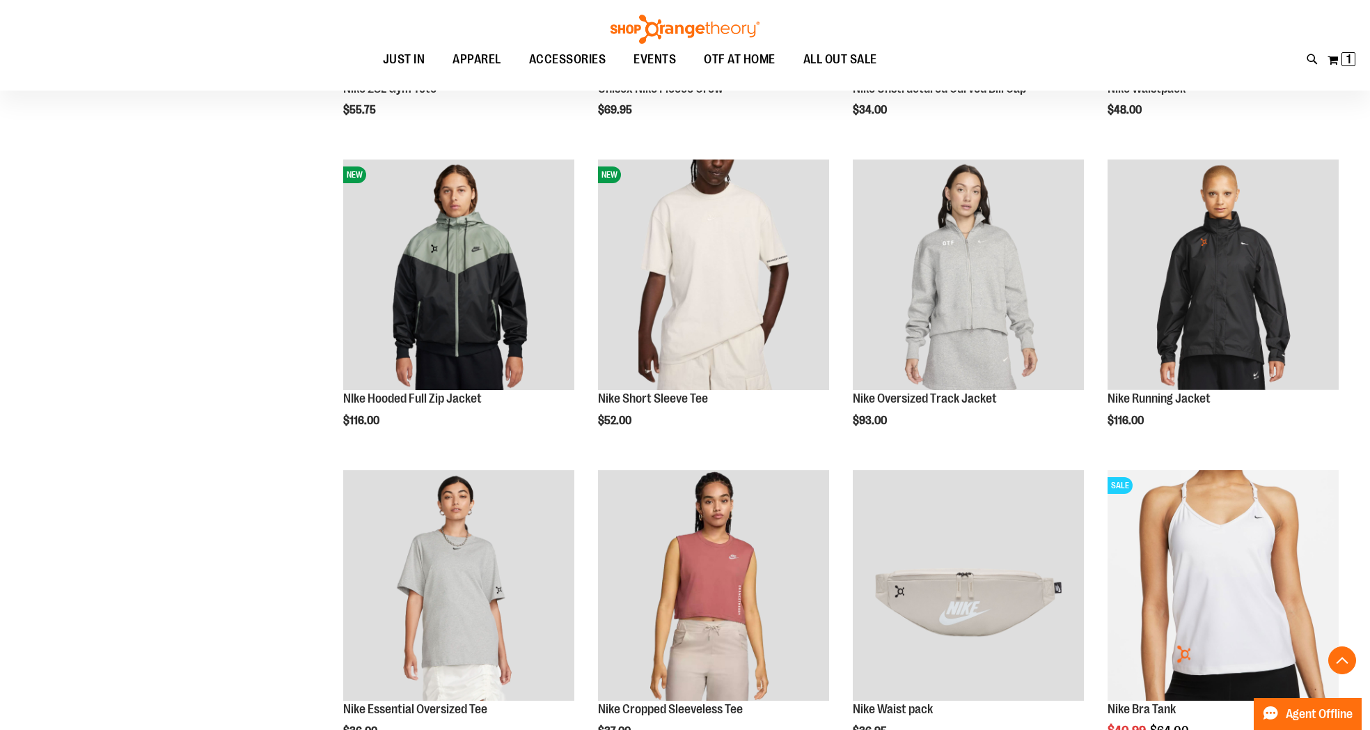
scroll to position [1068, 0]
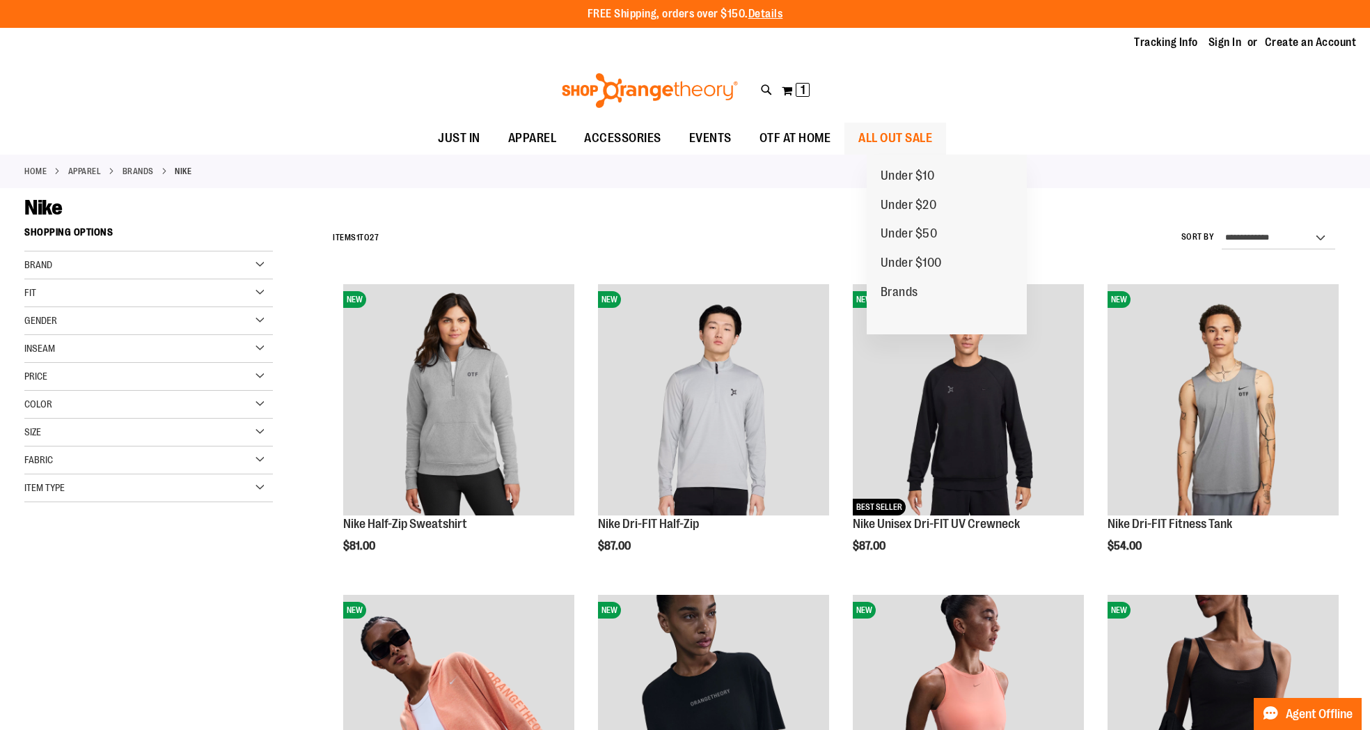
type input "**********"
click at [932, 136] on span "ALL OUT SALE" at bounding box center [895, 138] width 74 height 31
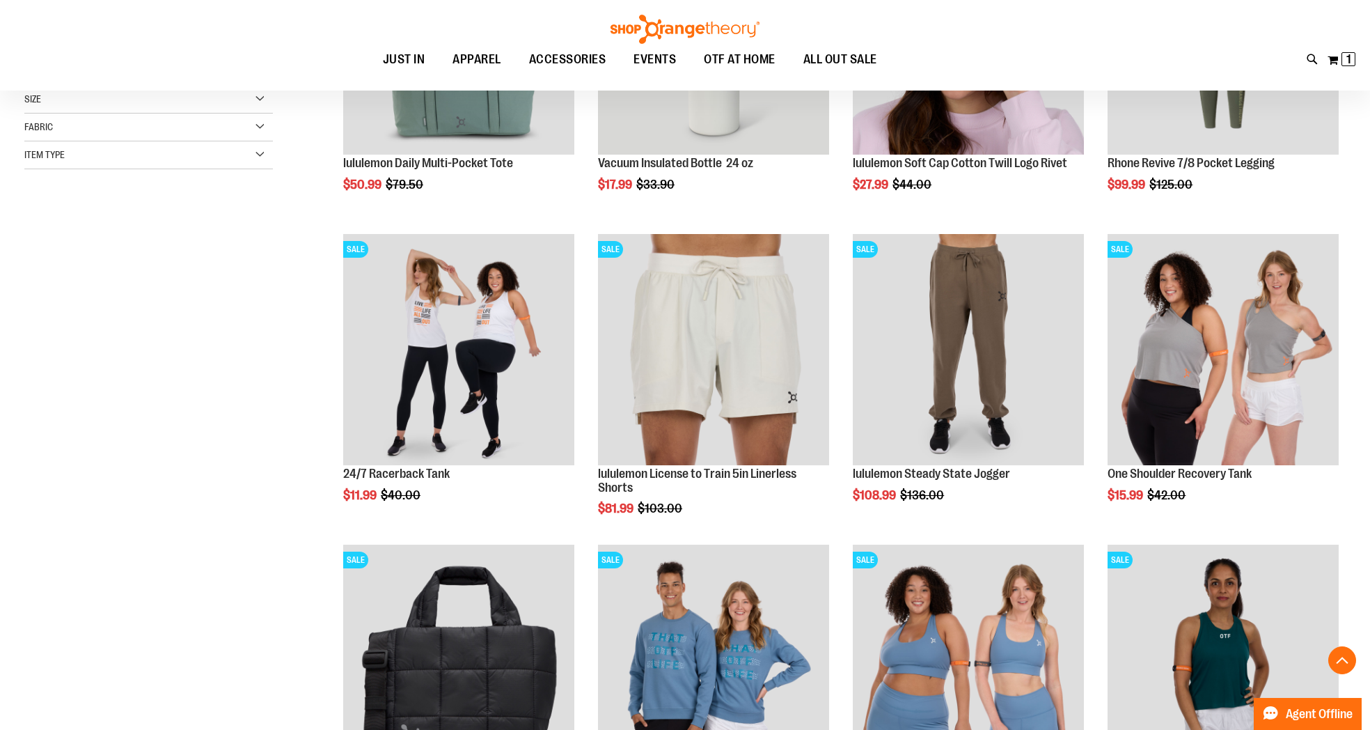
scroll to position [361, 0]
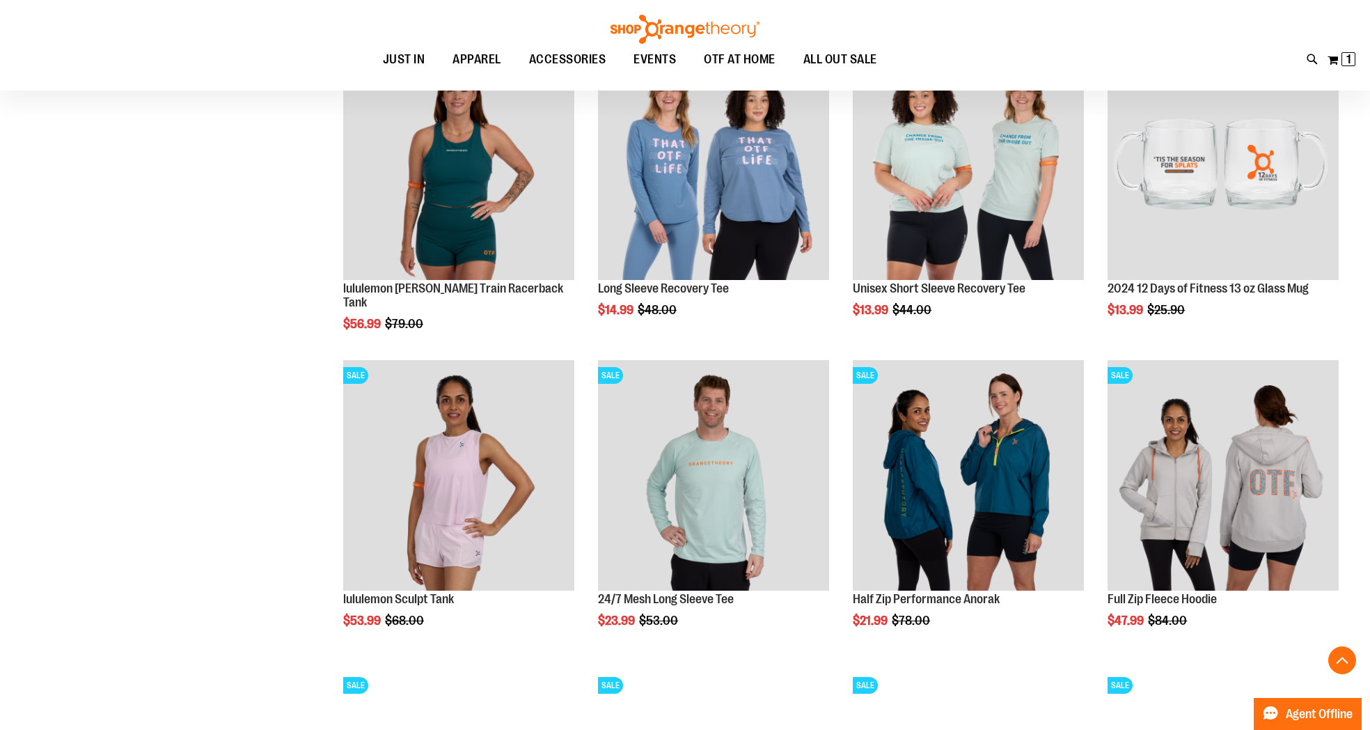
scroll to position [1192, 0]
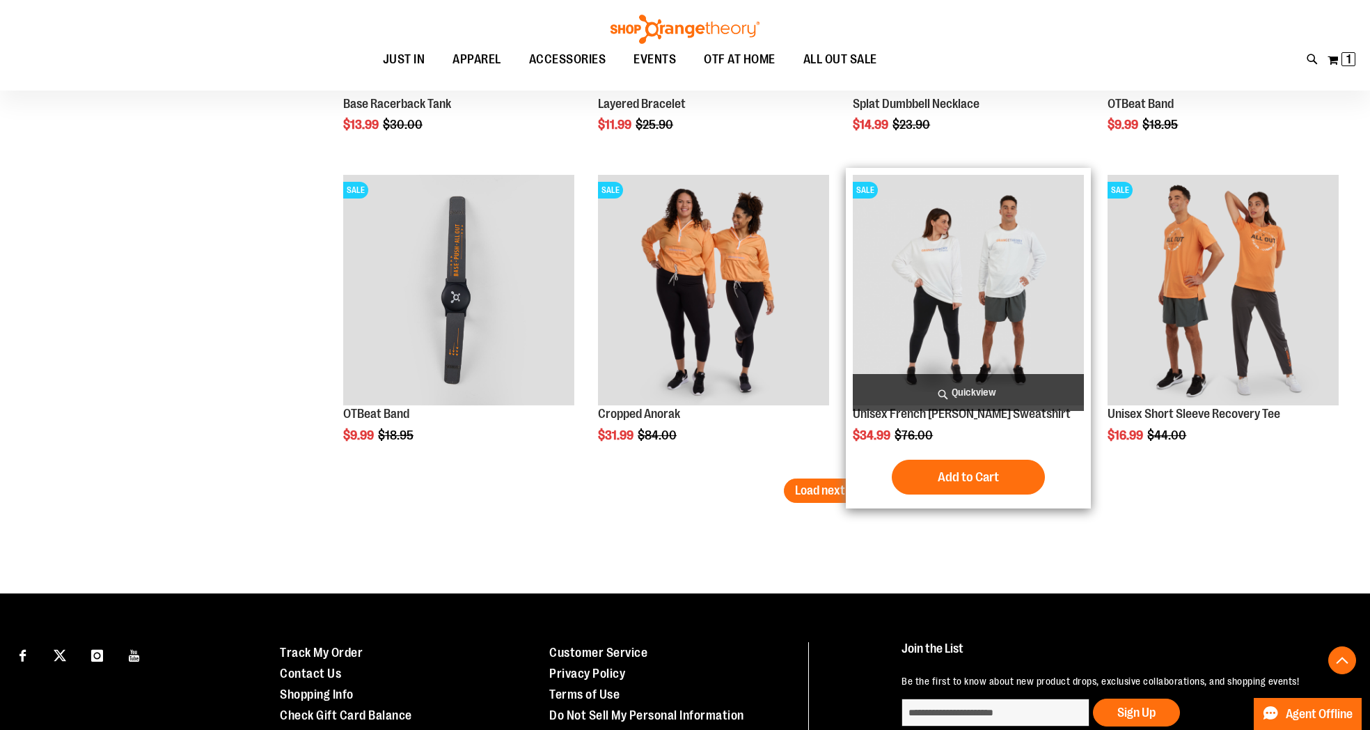
scroll to position [2595, 0]
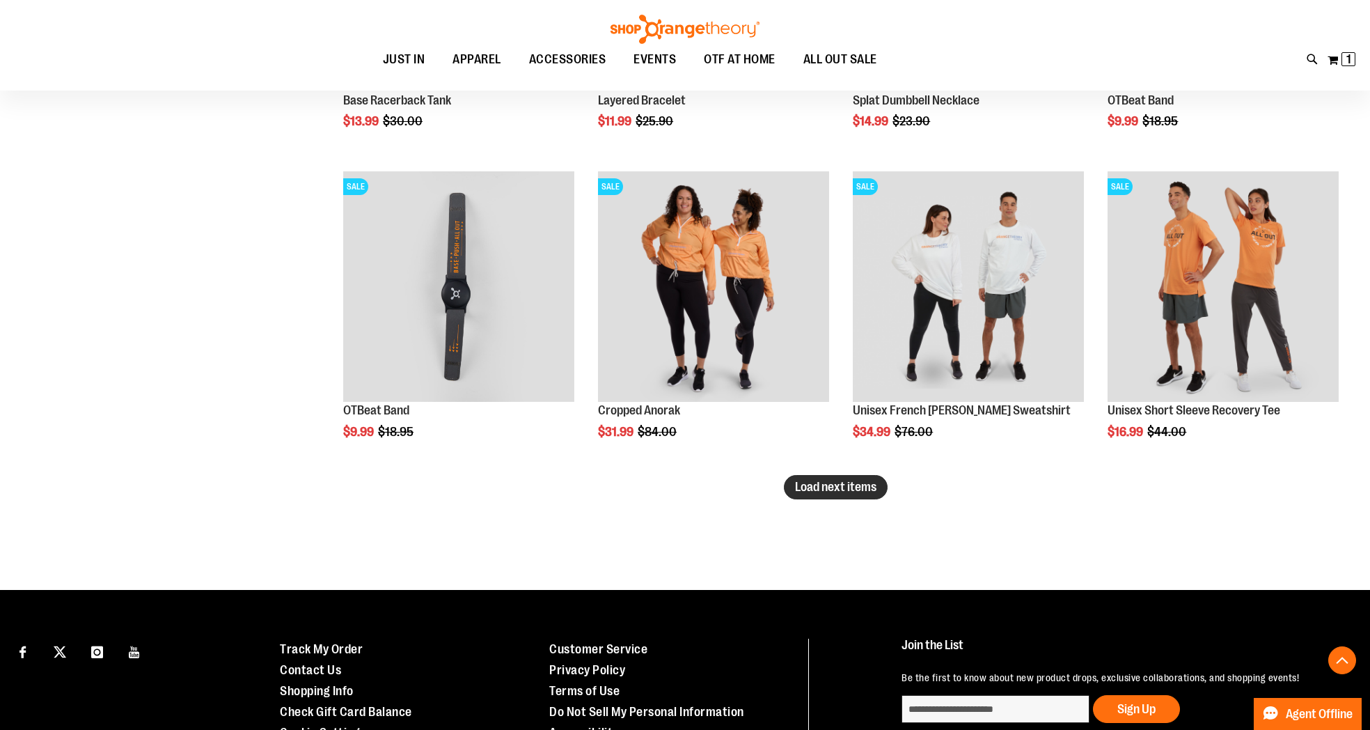
type input "**********"
click at [839, 486] on span "Load next items" at bounding box center [835, 487] width 81 height 14
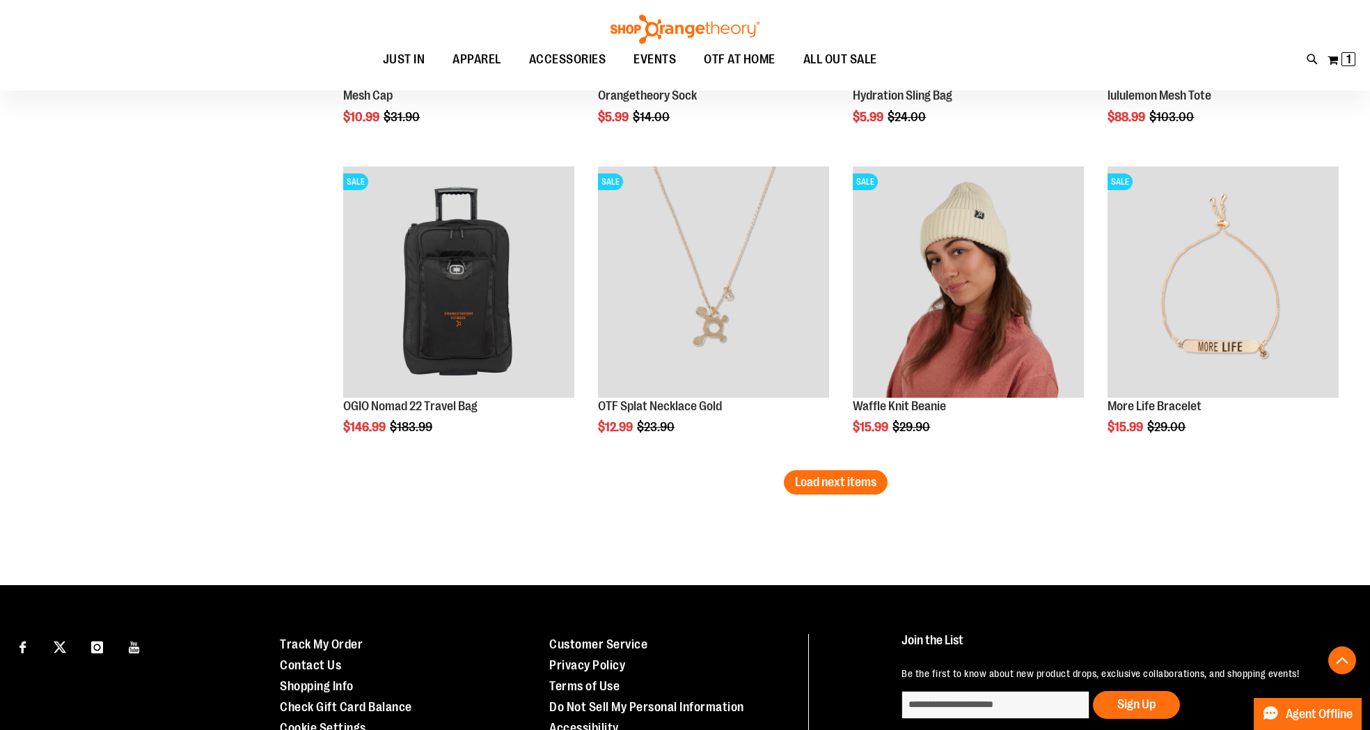
scroll to position [3533, 0]
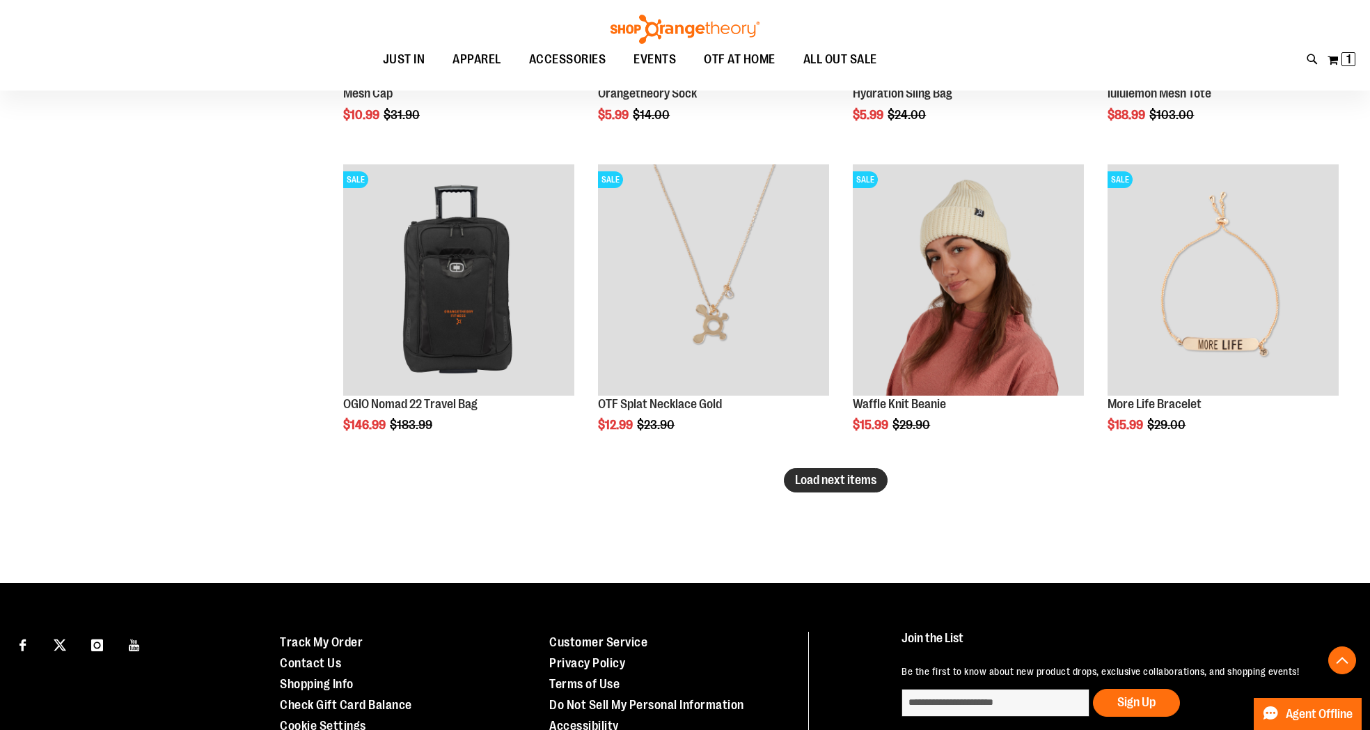
click at [851, 485] on span "Load next items" at bounding box center [835, 480] width 81 height 14
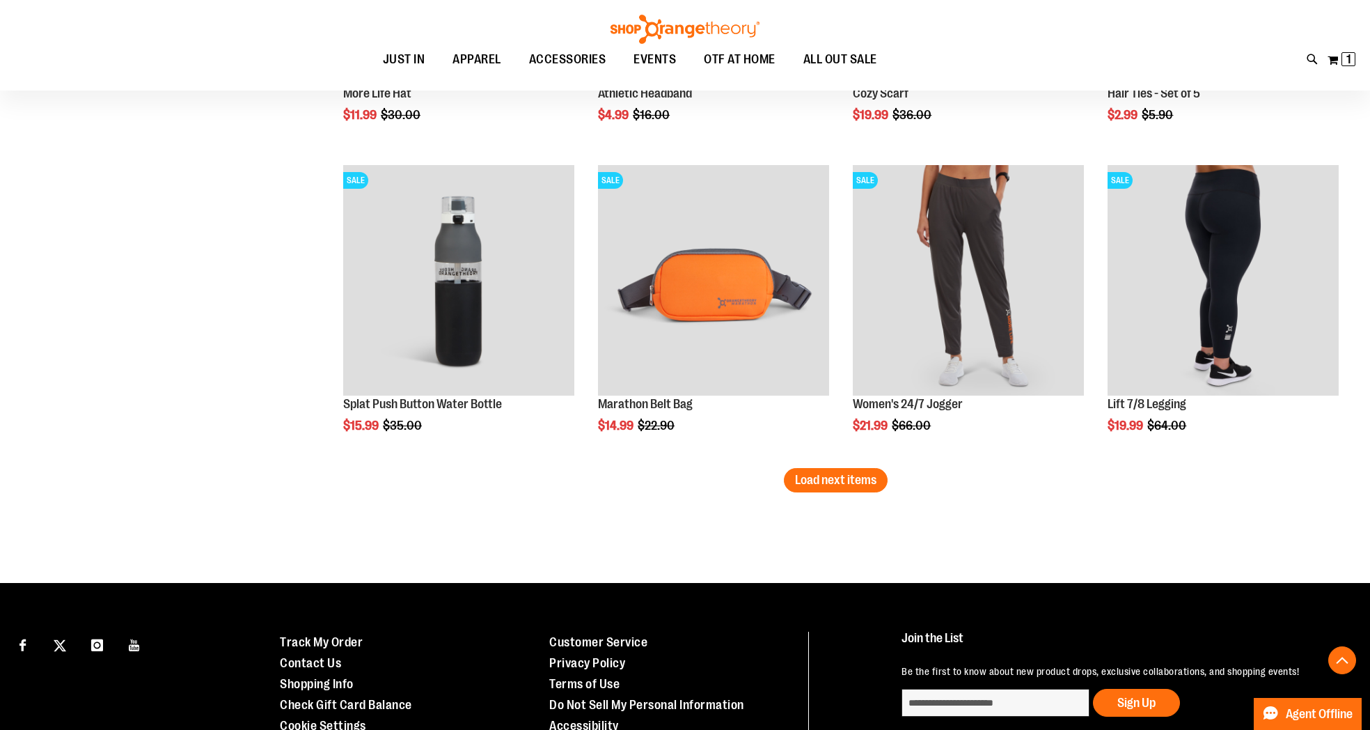
scroll to position [4465, 0]
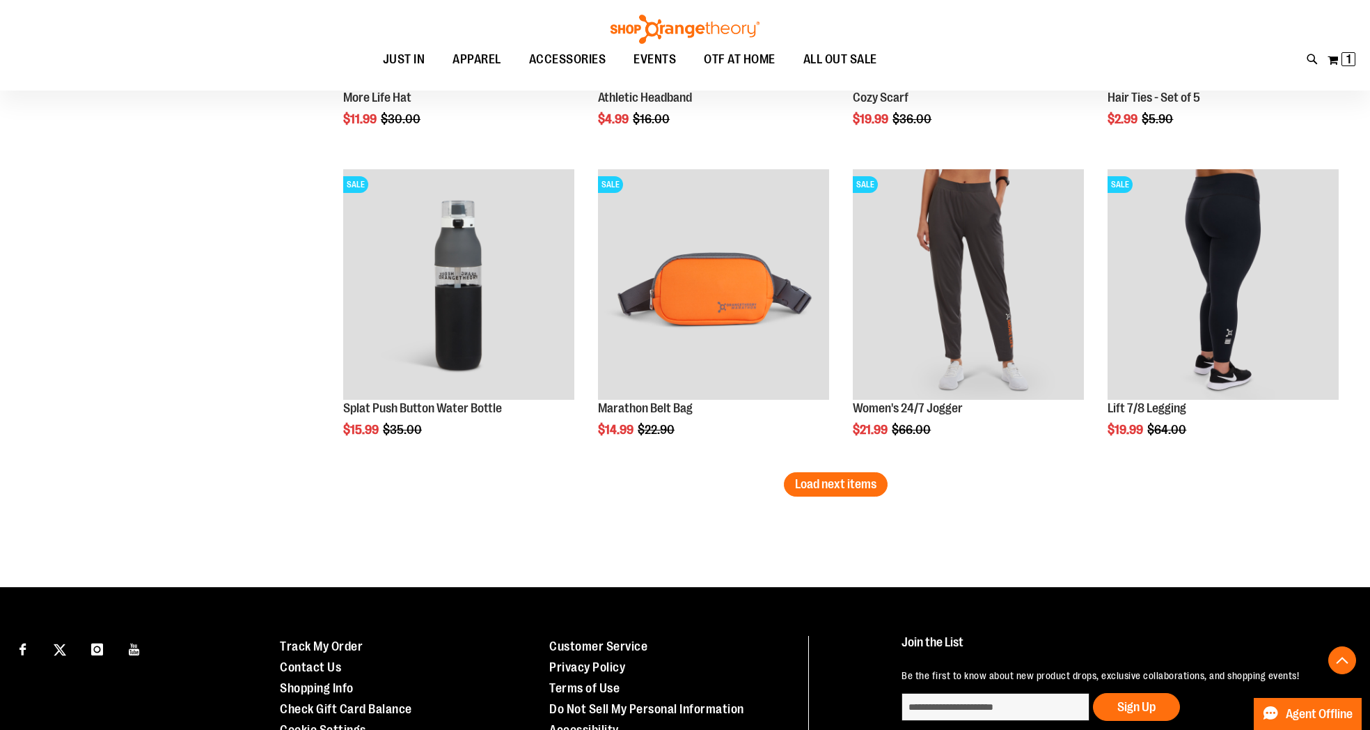
click at [862, 478] on span "Load next items" at bounding box center [835, 484] width 81 height 14
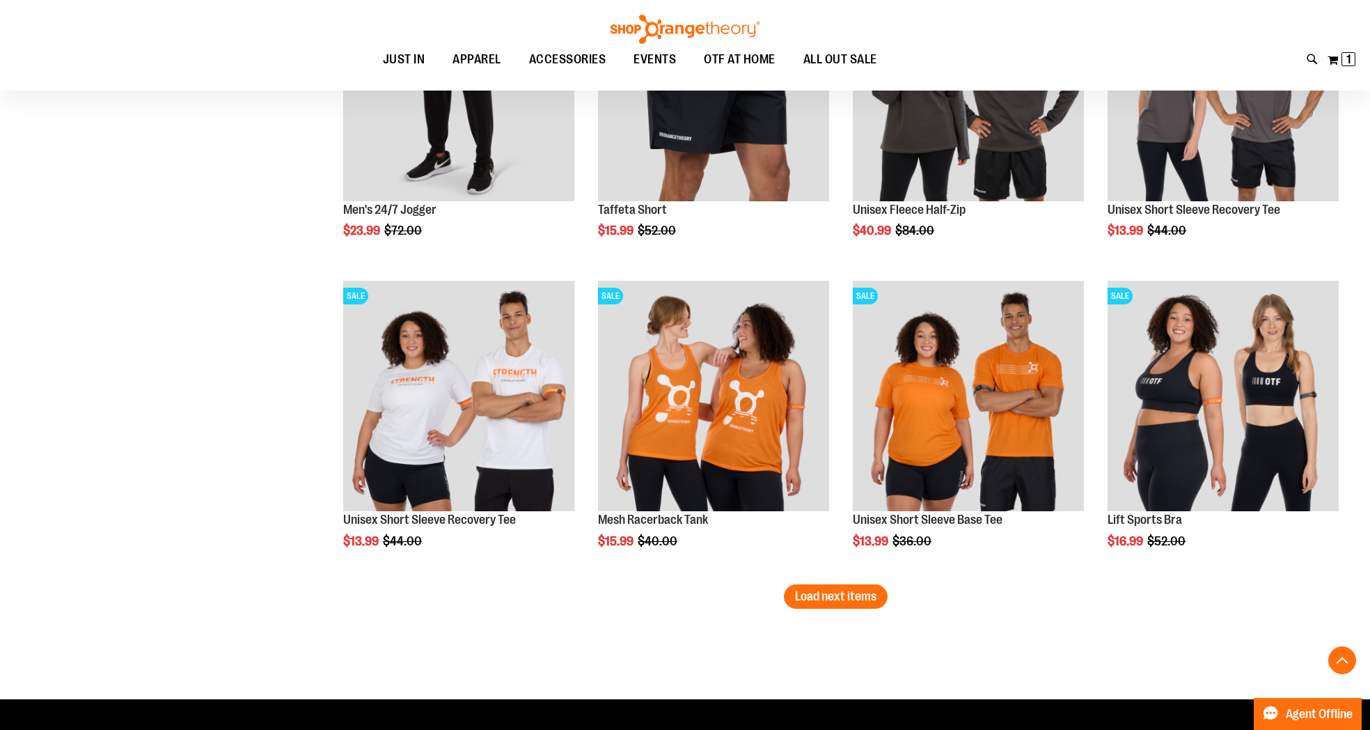
scroll to position [5285, 0]
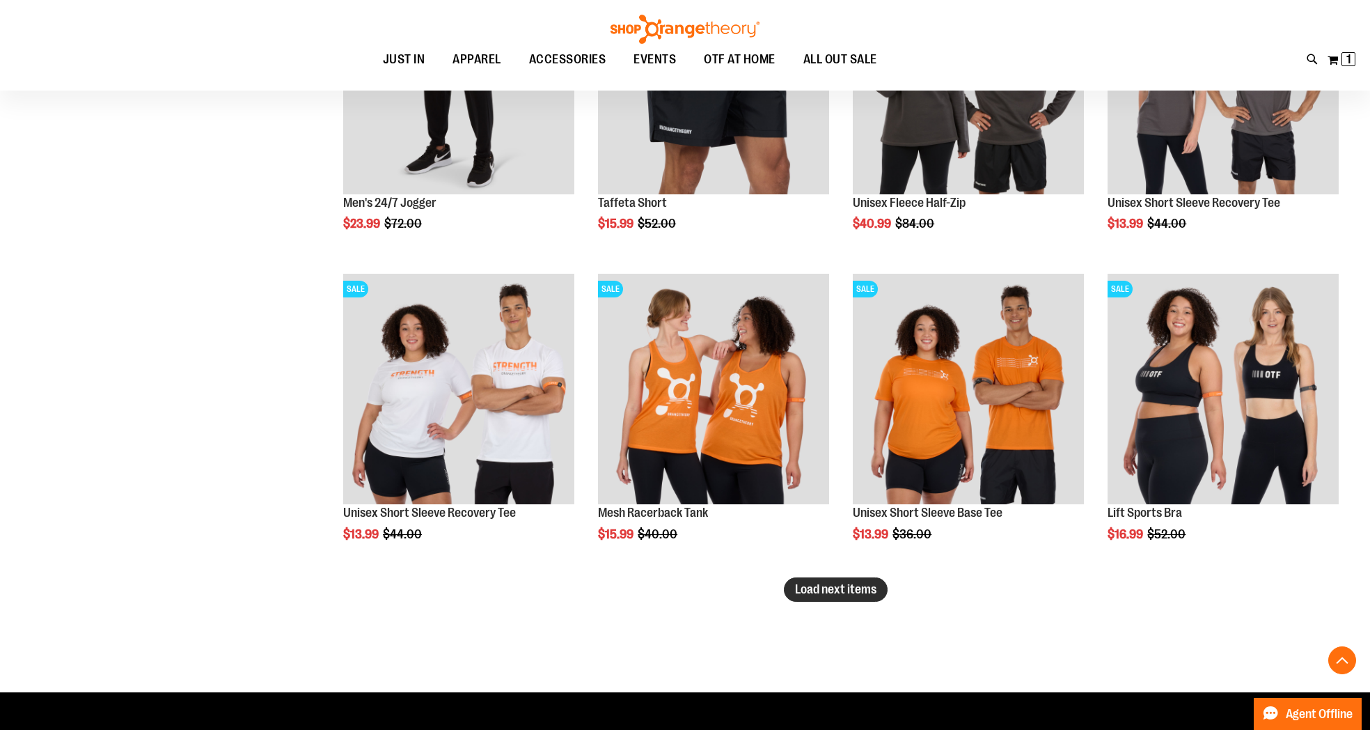
click at [840, 595] on span "Load next items" at bounding box center [835, 589] width 81 height 14
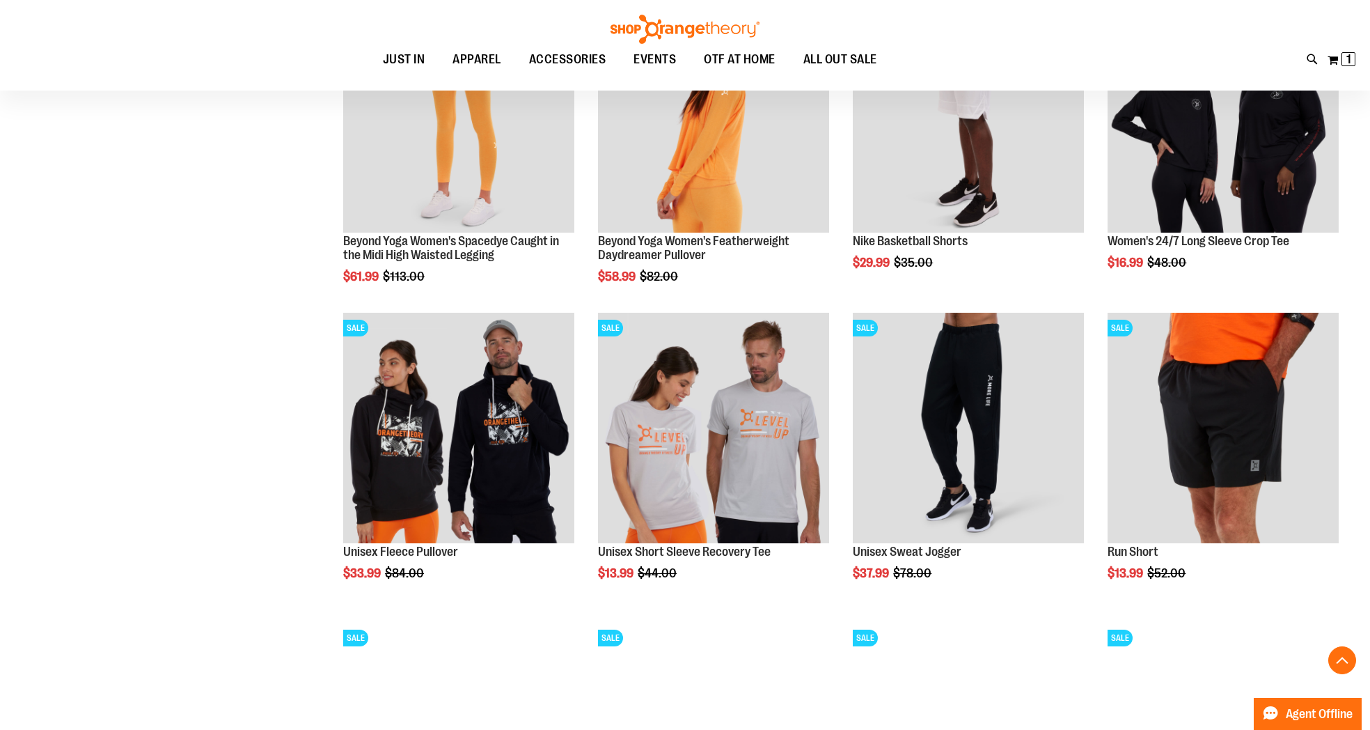
scroll to position [6153, 0]
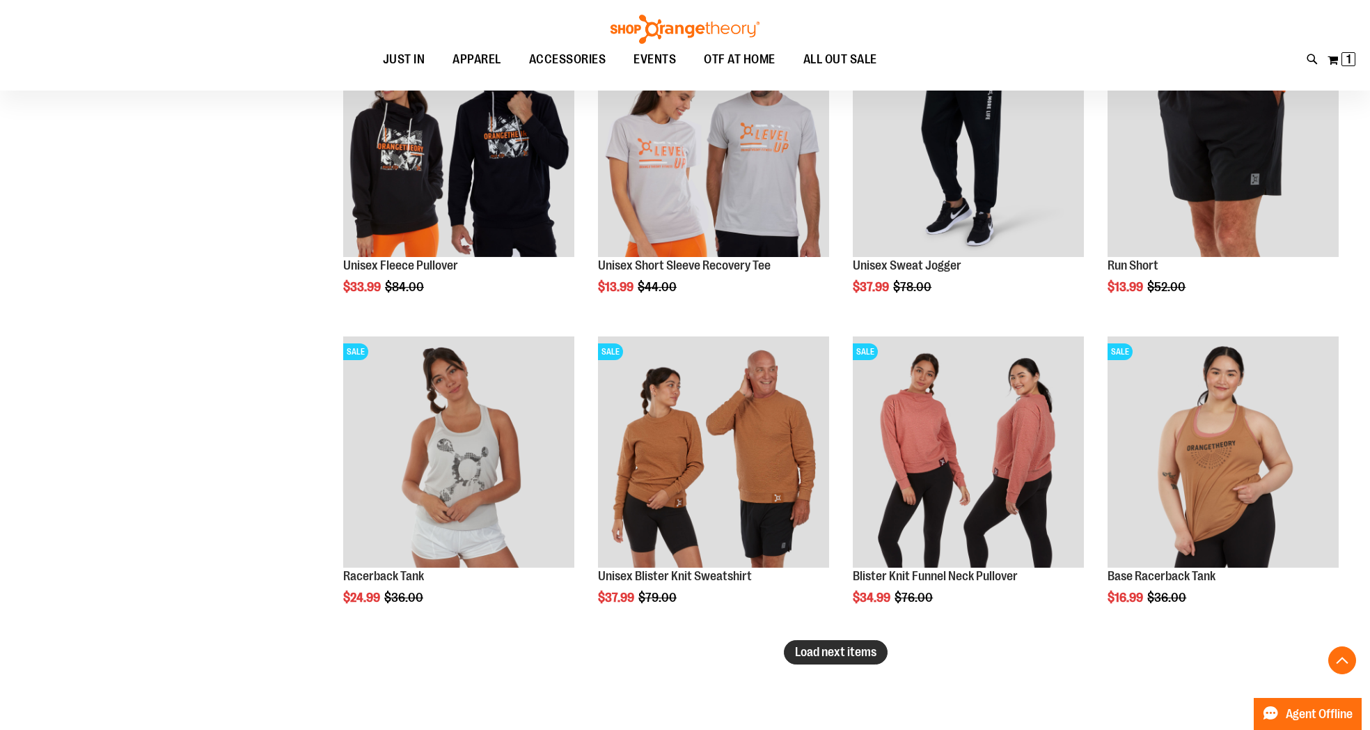
click at [843, 654] on span "Load next items" at bounding box center [835, 652] width 81 height 14
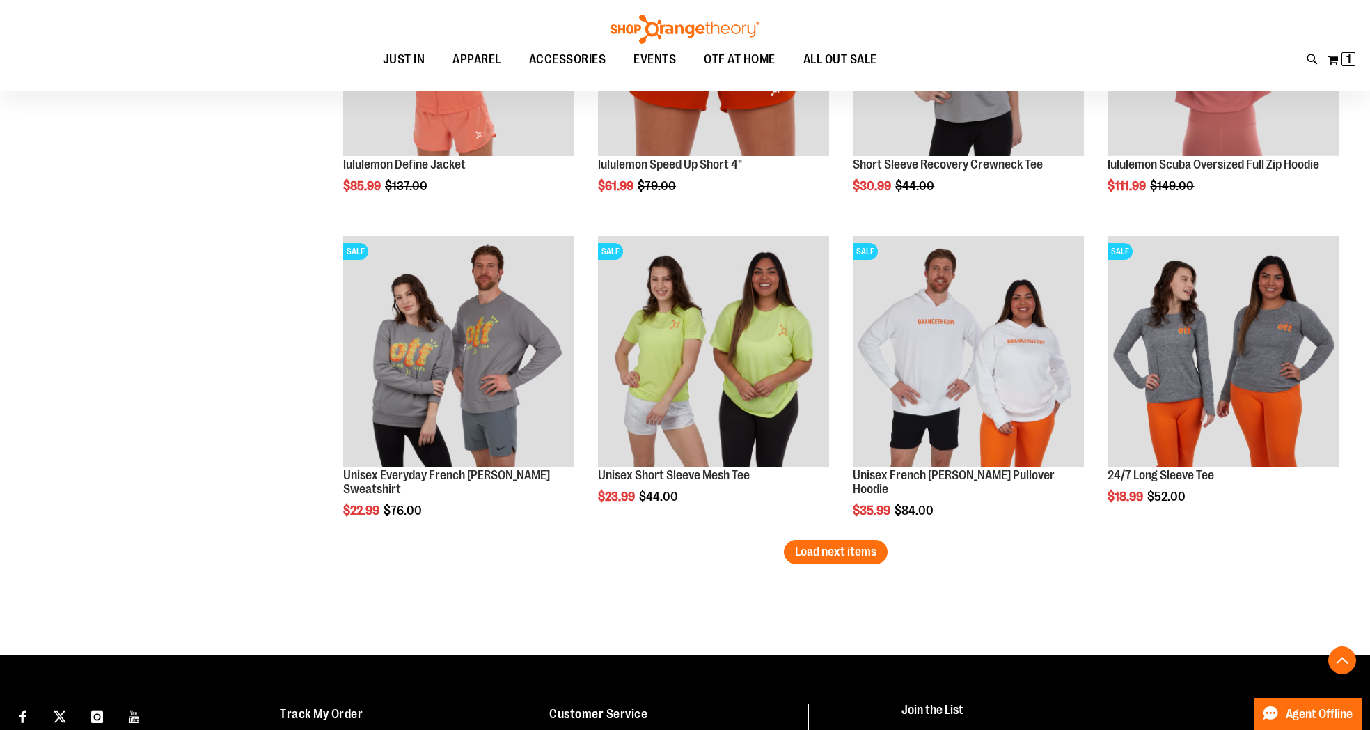
scroll to position [7187, 0]
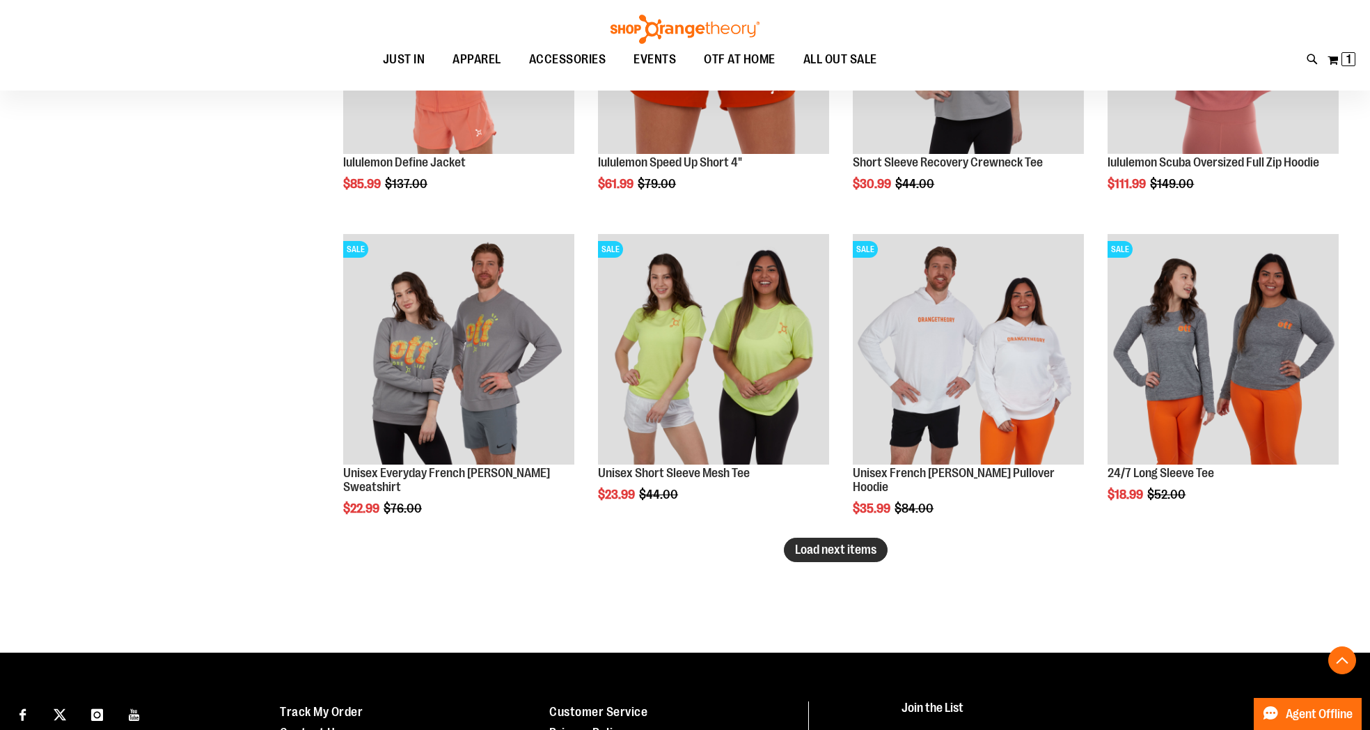
click at [858, 549] on span "Load next items" at bounding box center [835, 549] width 81 height 14
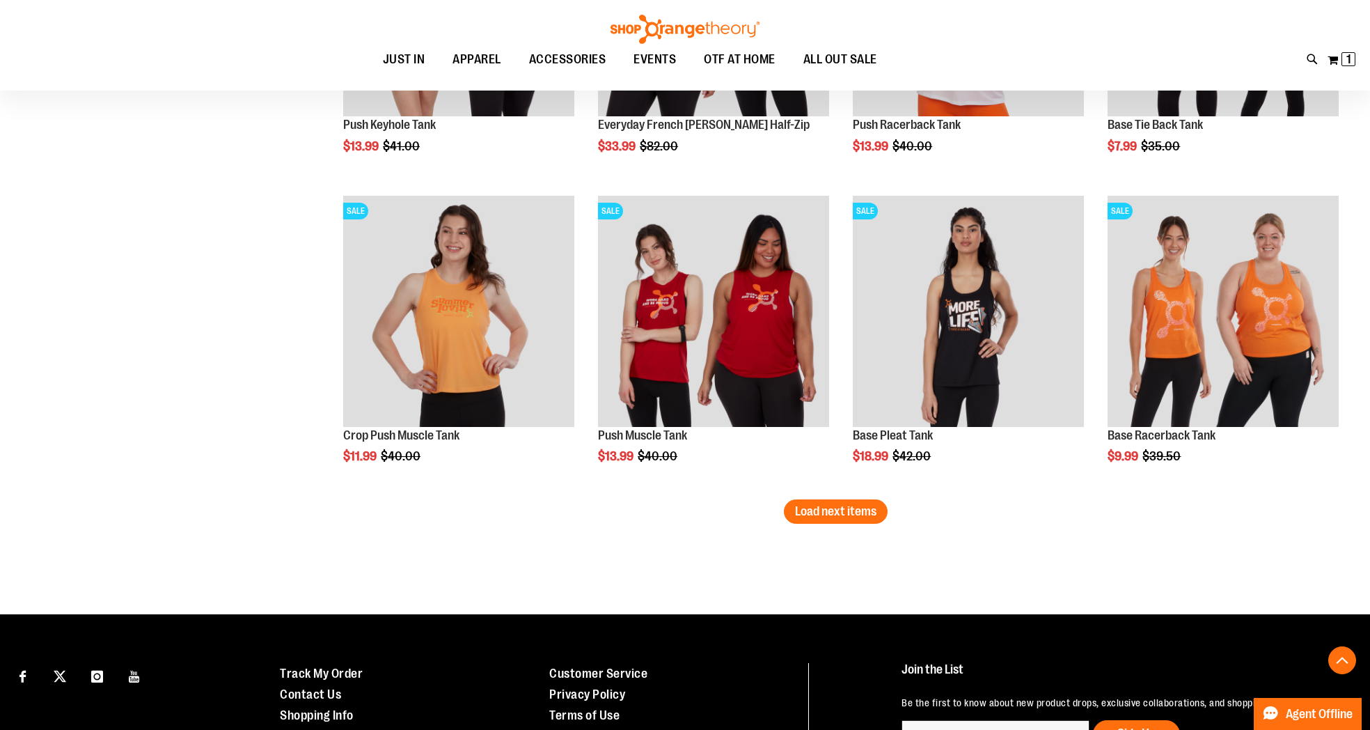
scroll to position [8155, 0]
click at [841, 520] on button "Load next items" at bounding box center [836, 512] width 104 height 24
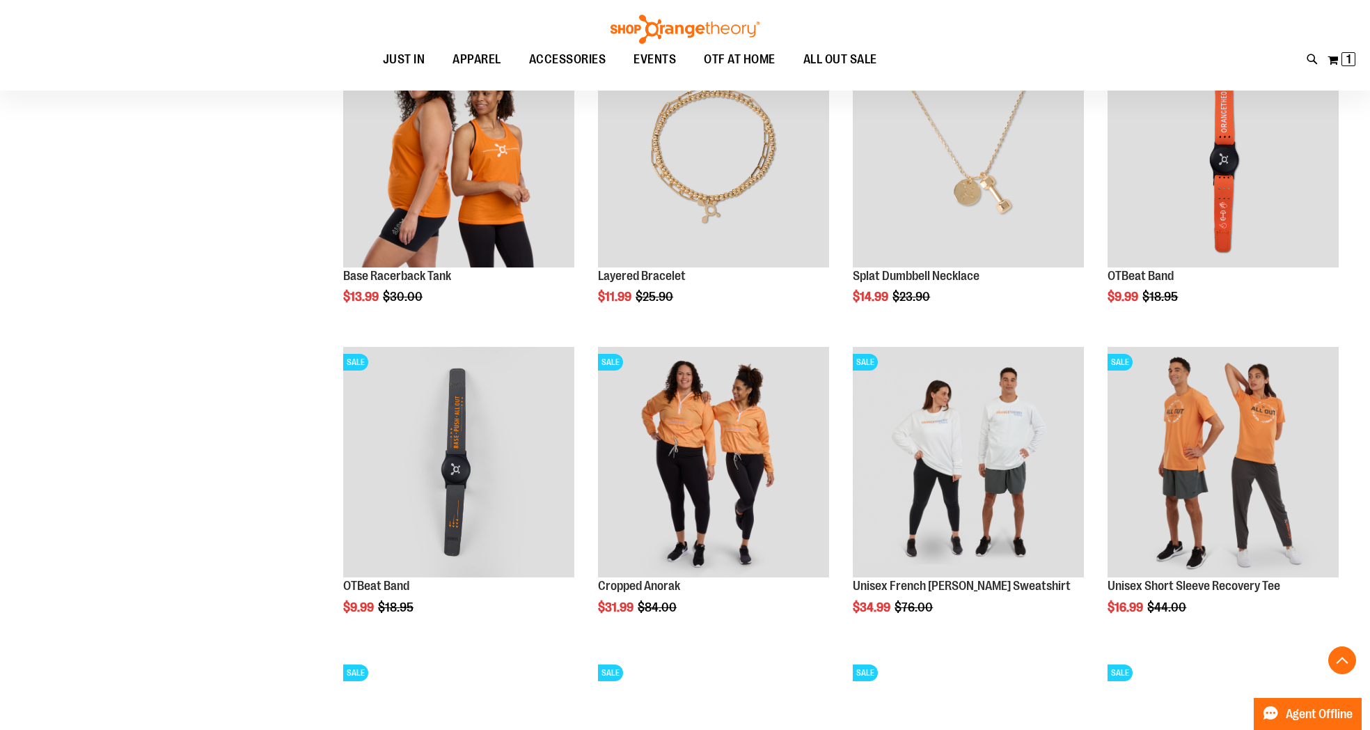
scroll to position [2195, 0]
